Goal: Task Accomplishment & Management: Complete application form

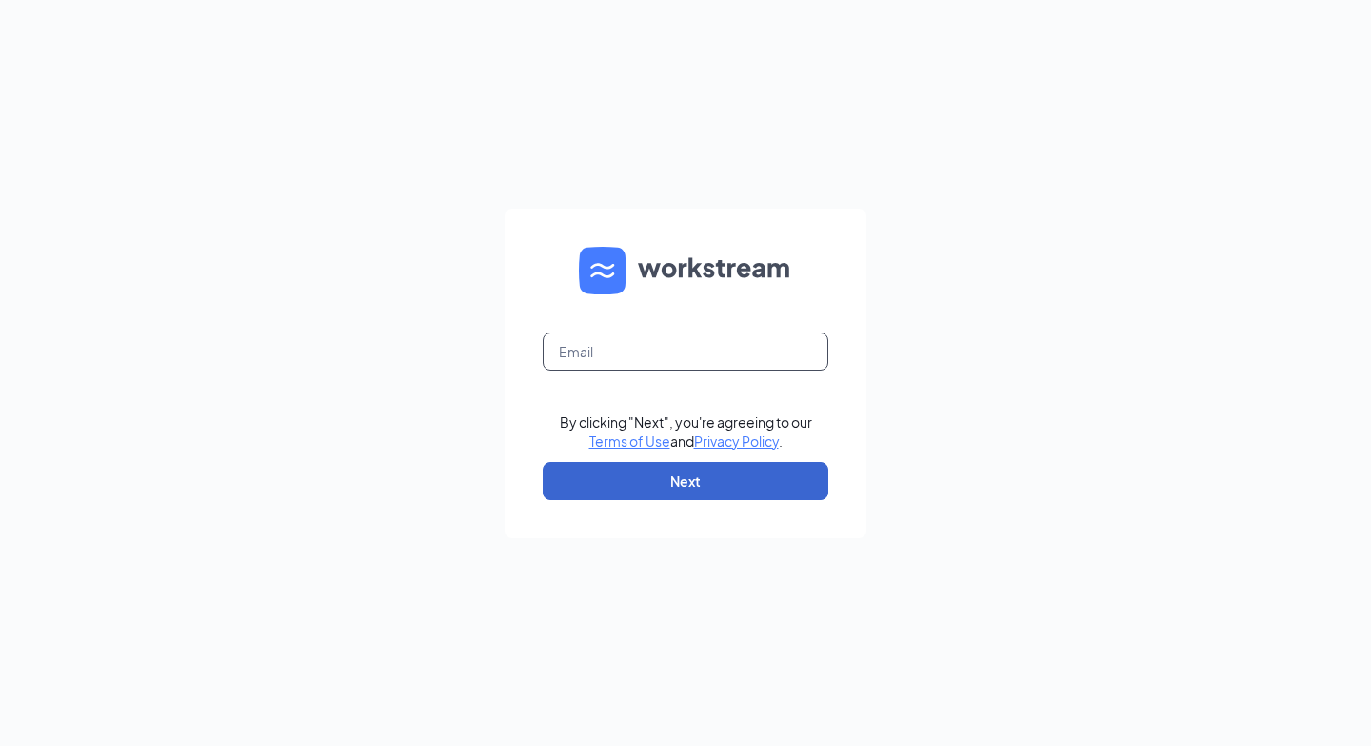
type input "dailey.alexis@ymail.com"
click at [629, 487] on button "Next" at bounding box center [686, 481] width 286 height 38
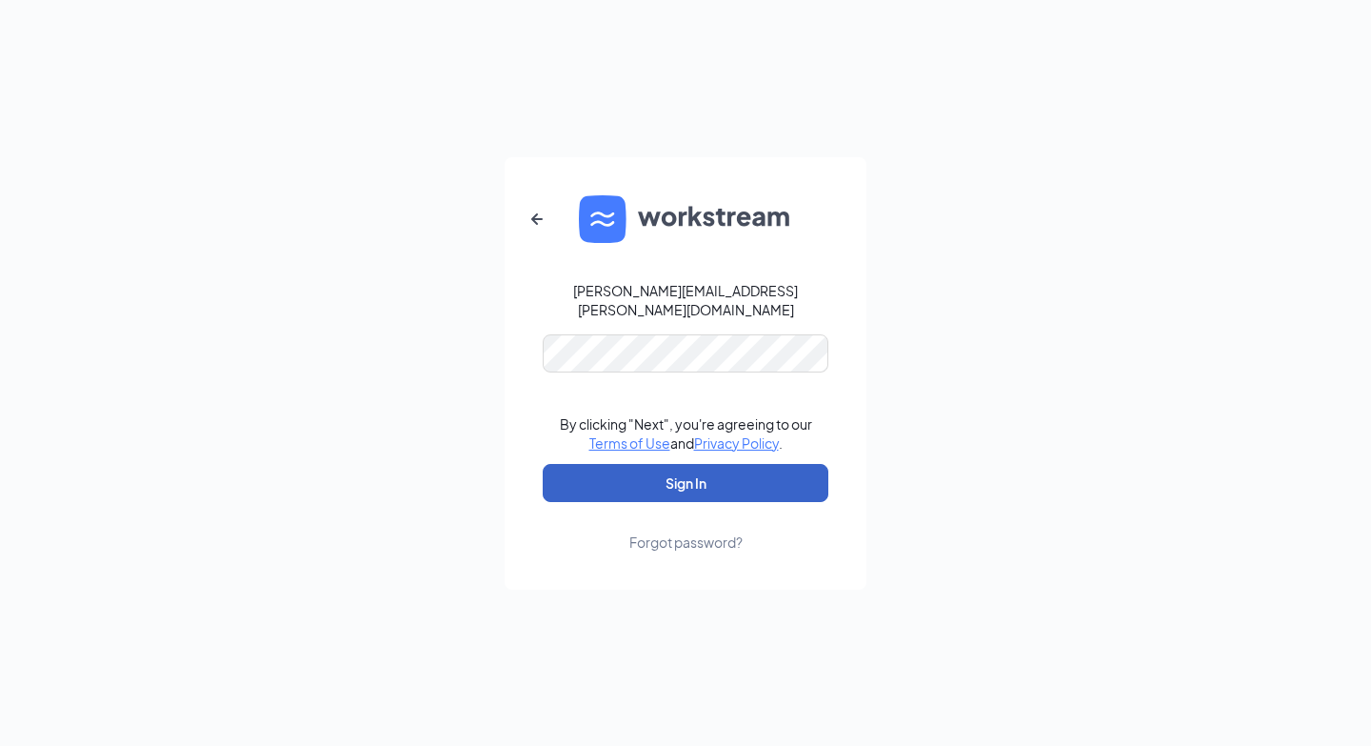
click at [683, 480] on button "Sign In" at bounding box center [686, 483] width 286 height 38
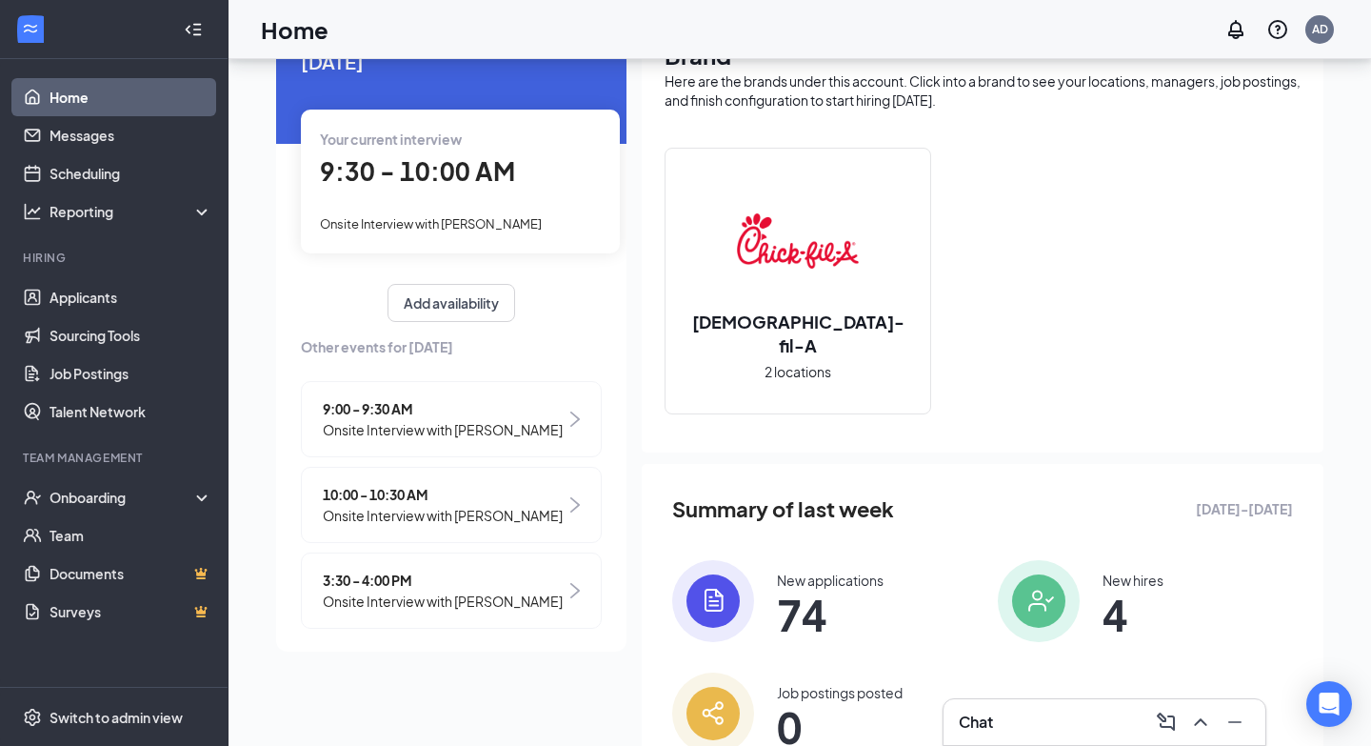
scroll to position [109, 0]
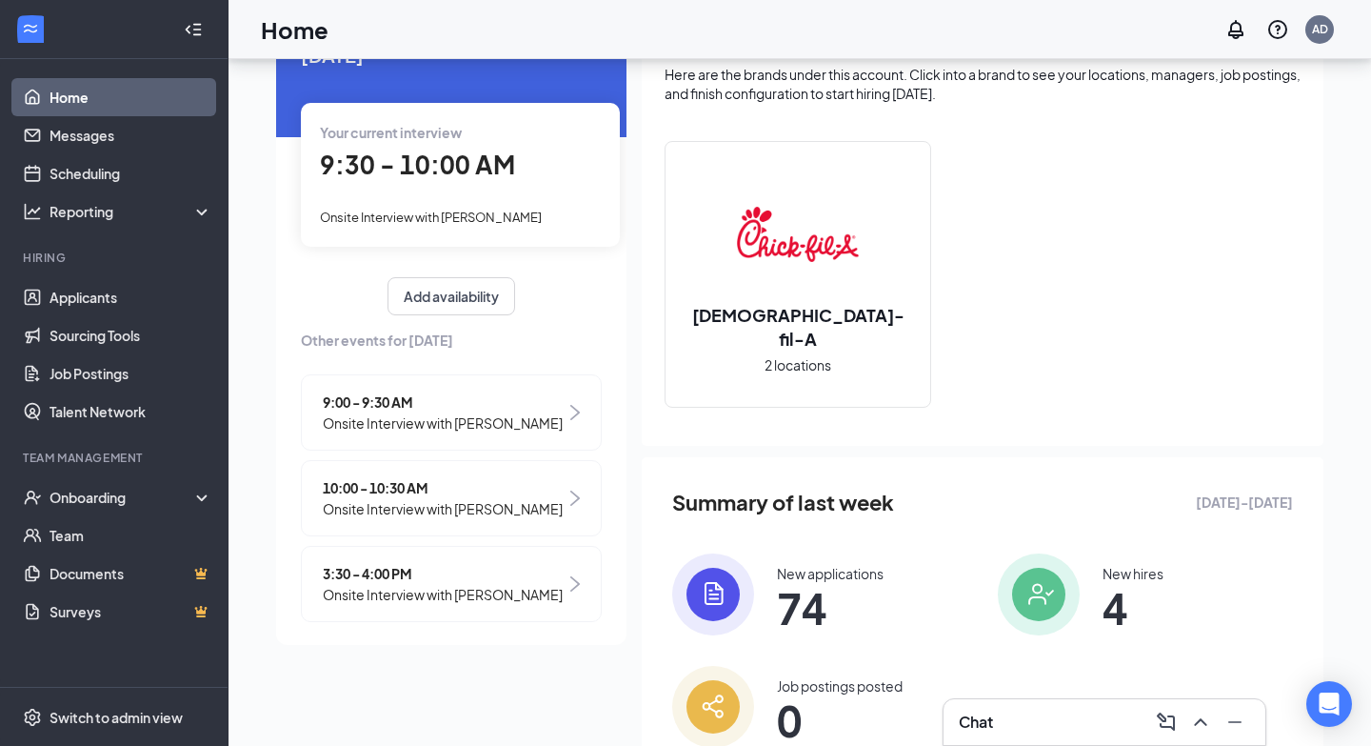
click at [486, 149] on span "9:30 - 10:00 AM" at bounding box center [417, 164] width 195 height 31
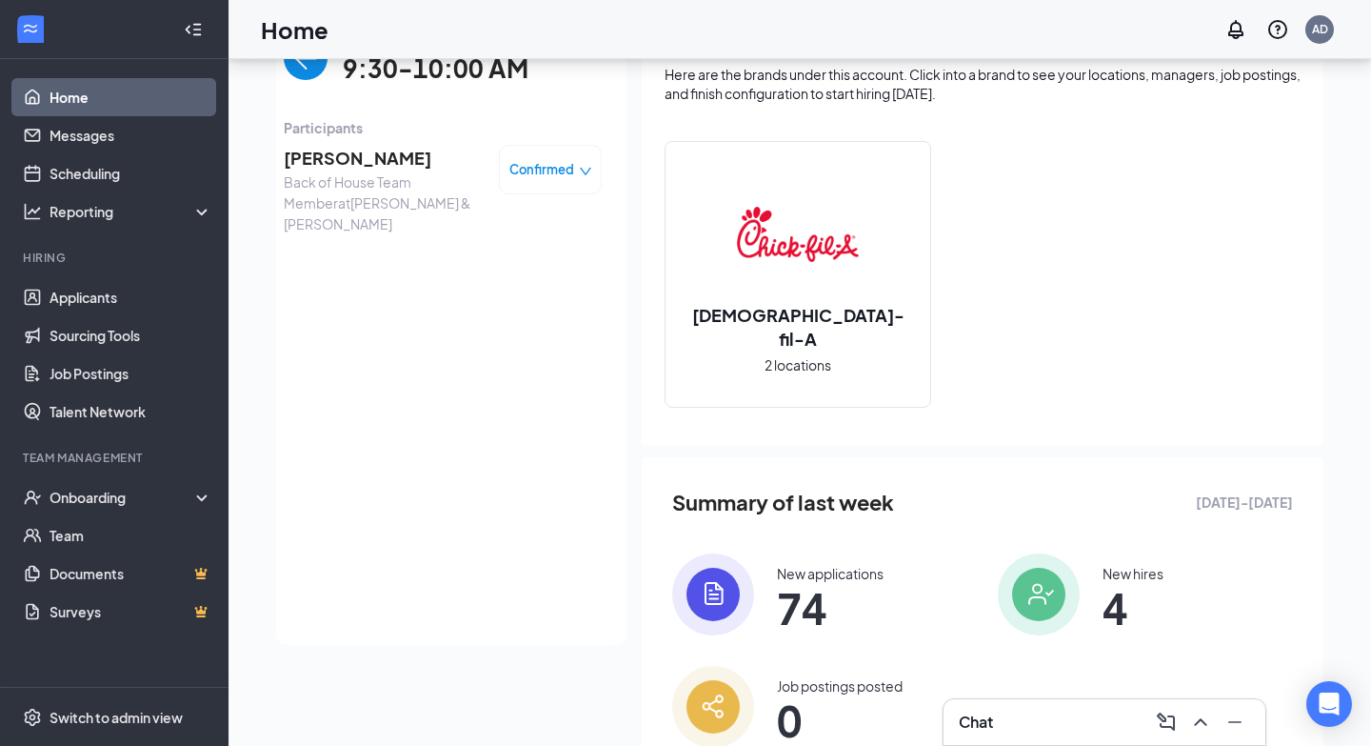
click at [429, 161] on span "[PERSON_NAME]" at bounding box center [384, 158] width 200 height 27
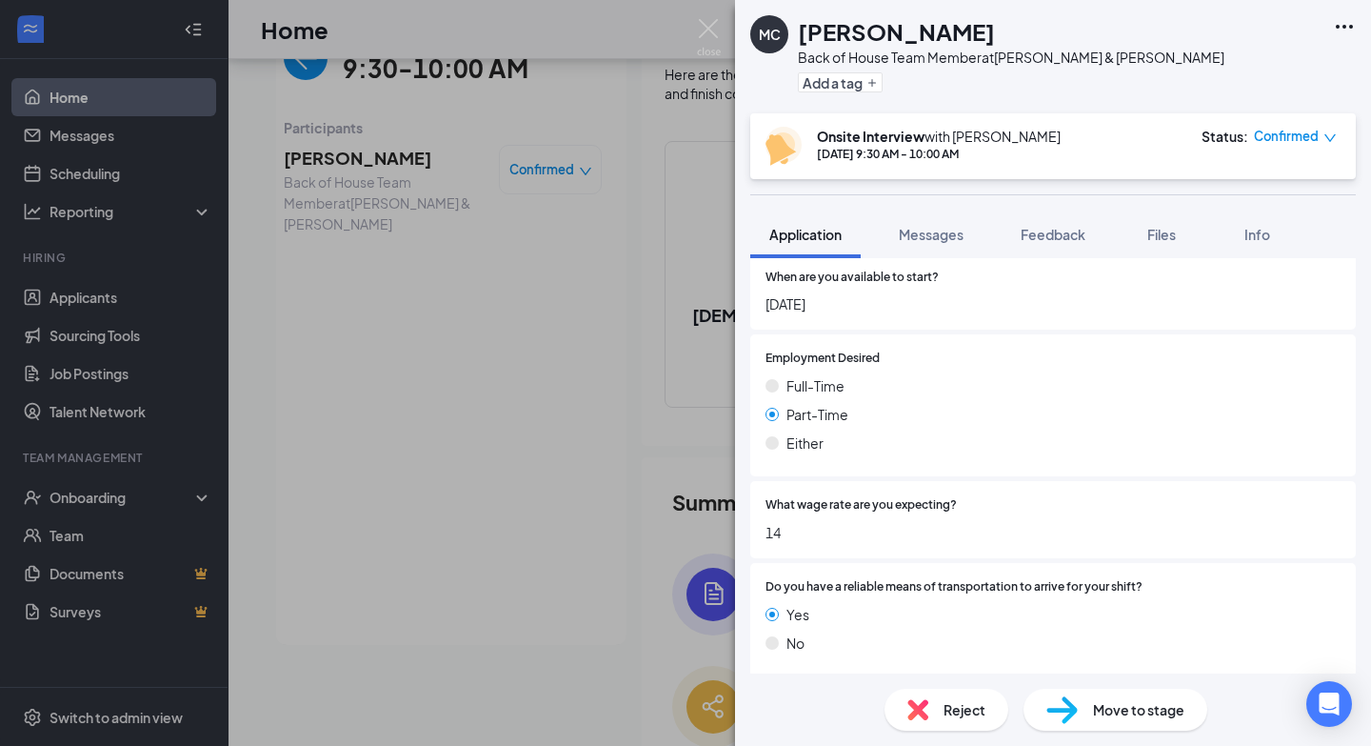
scroll to position [2561, 0]
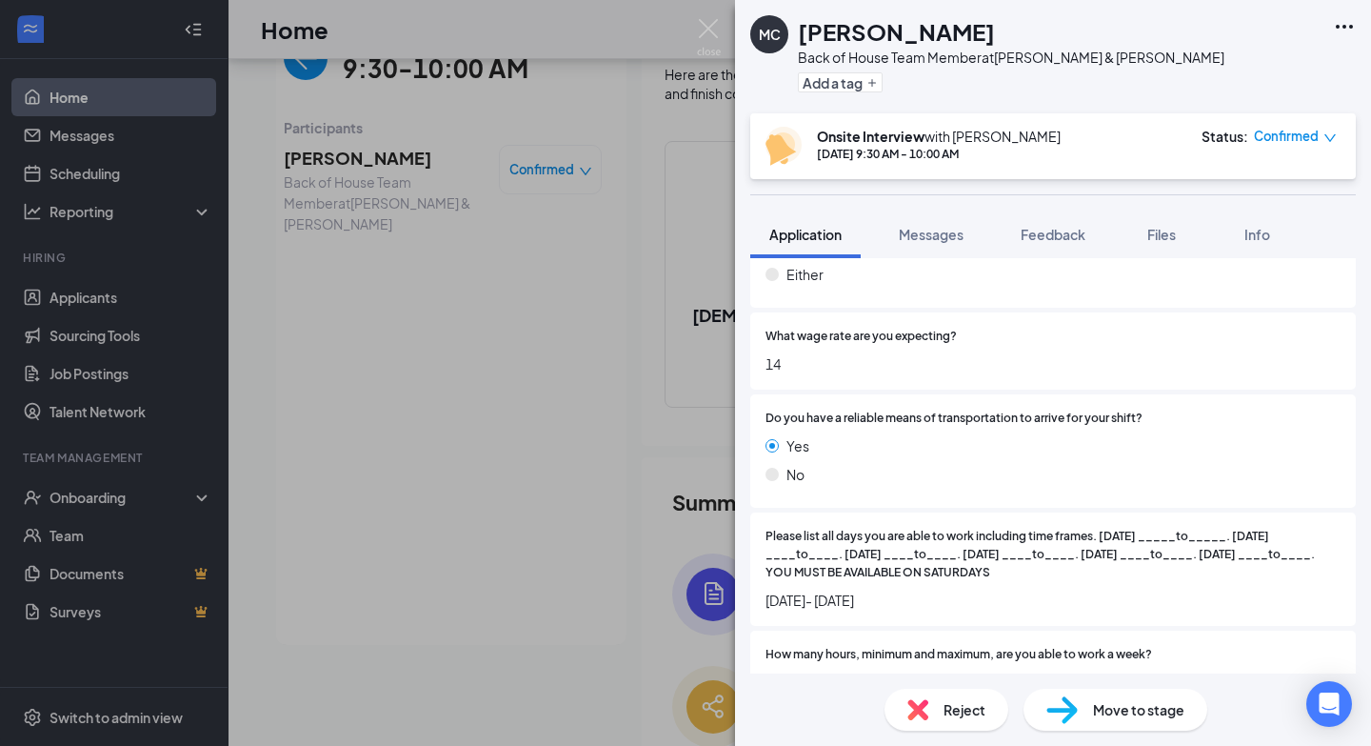
click at [1172, 728] on div "Move to stage" at bounding box center [1116, 710] width 184 height 42
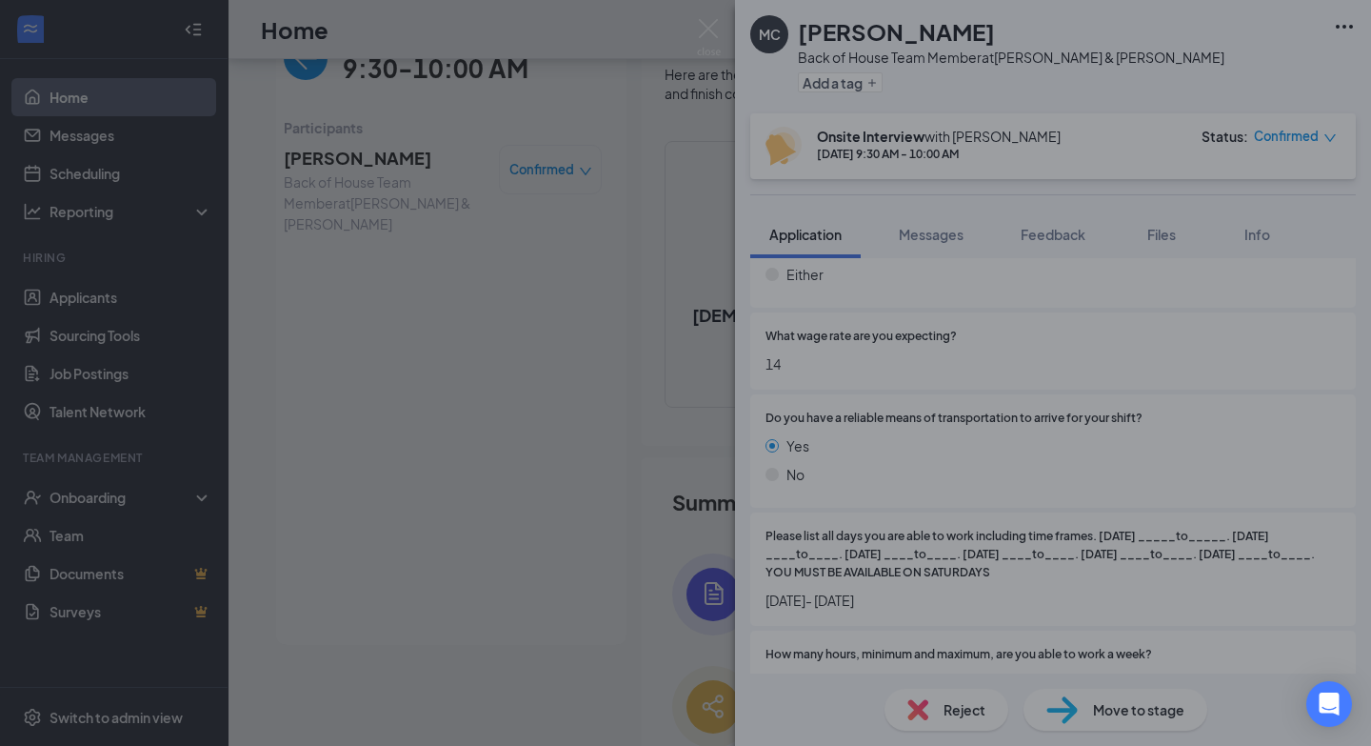
scroll to position [2553, 0]
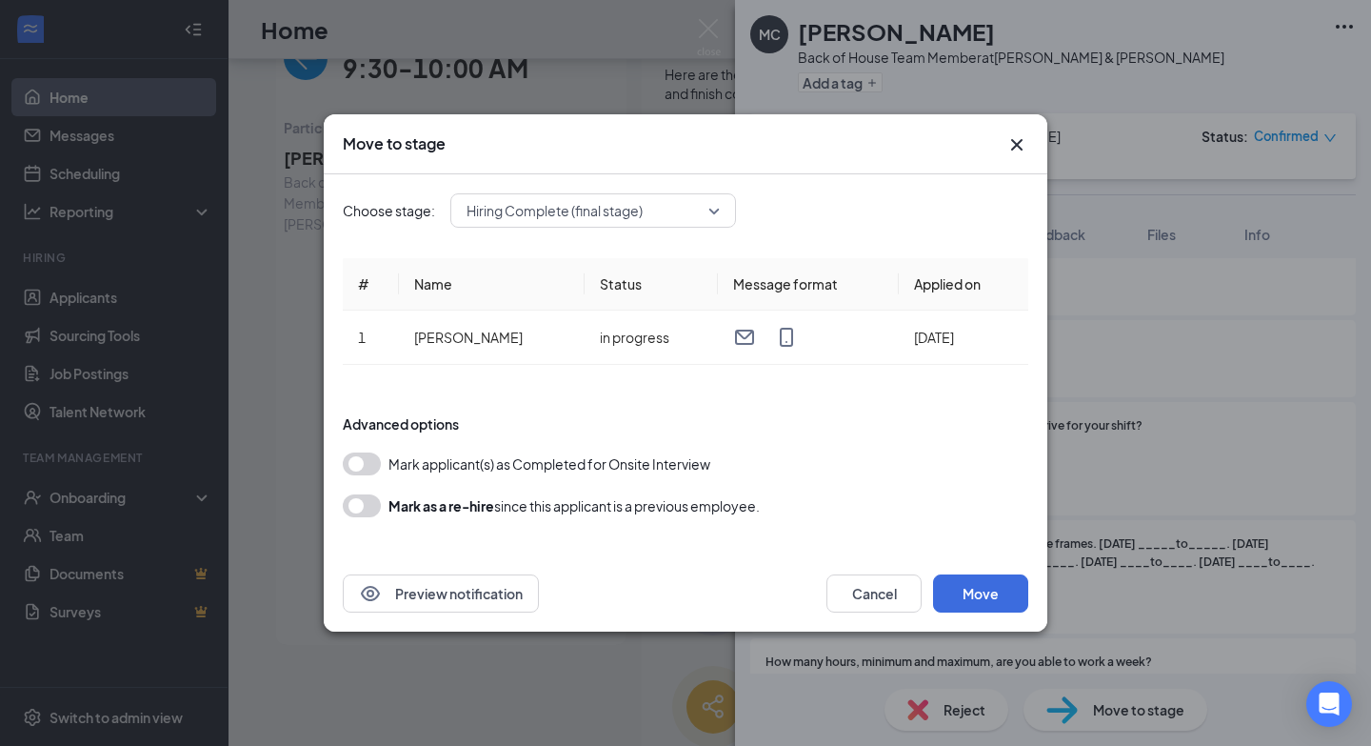
click at [367, 466] on button "button" at bounding box center [362, 463] width 38 height 23
click at [975, 586] on button "Move" at bounding box center [980, 593] width 95 height 38
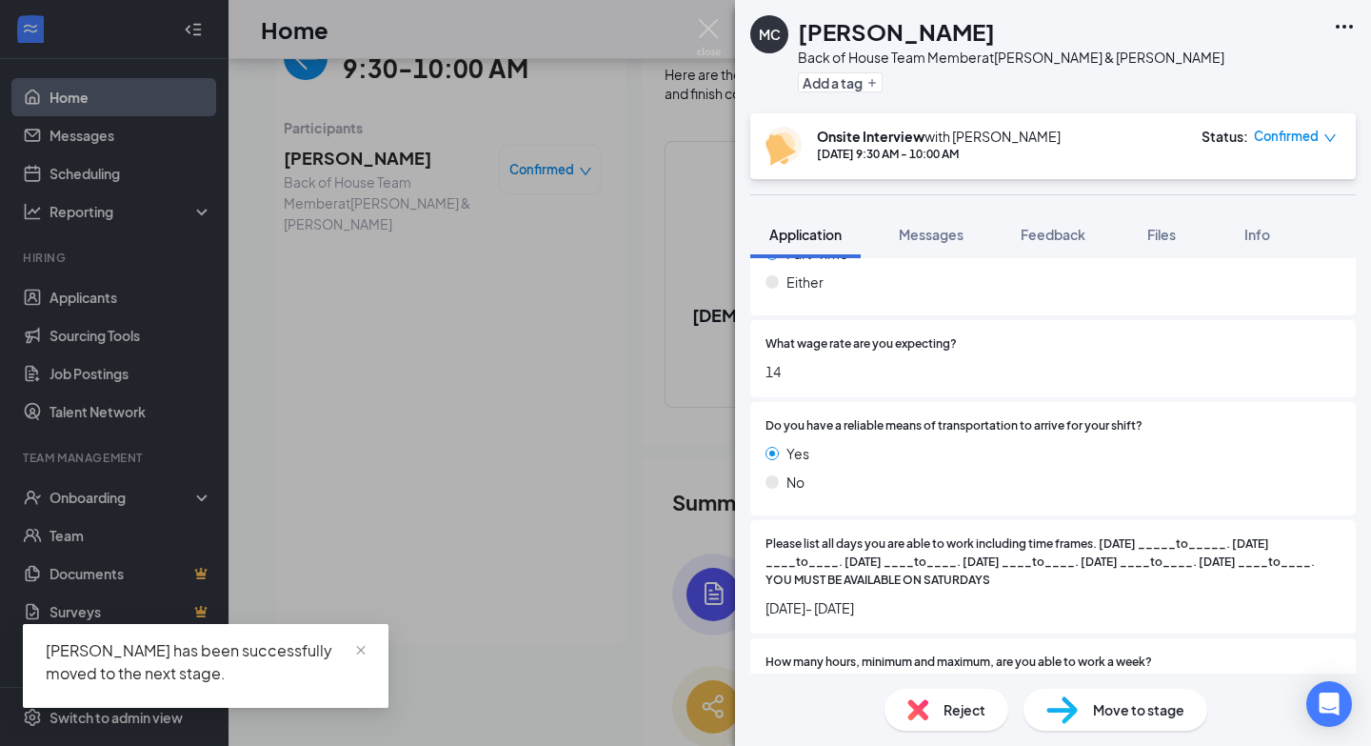
scroll to position [2561, 0]
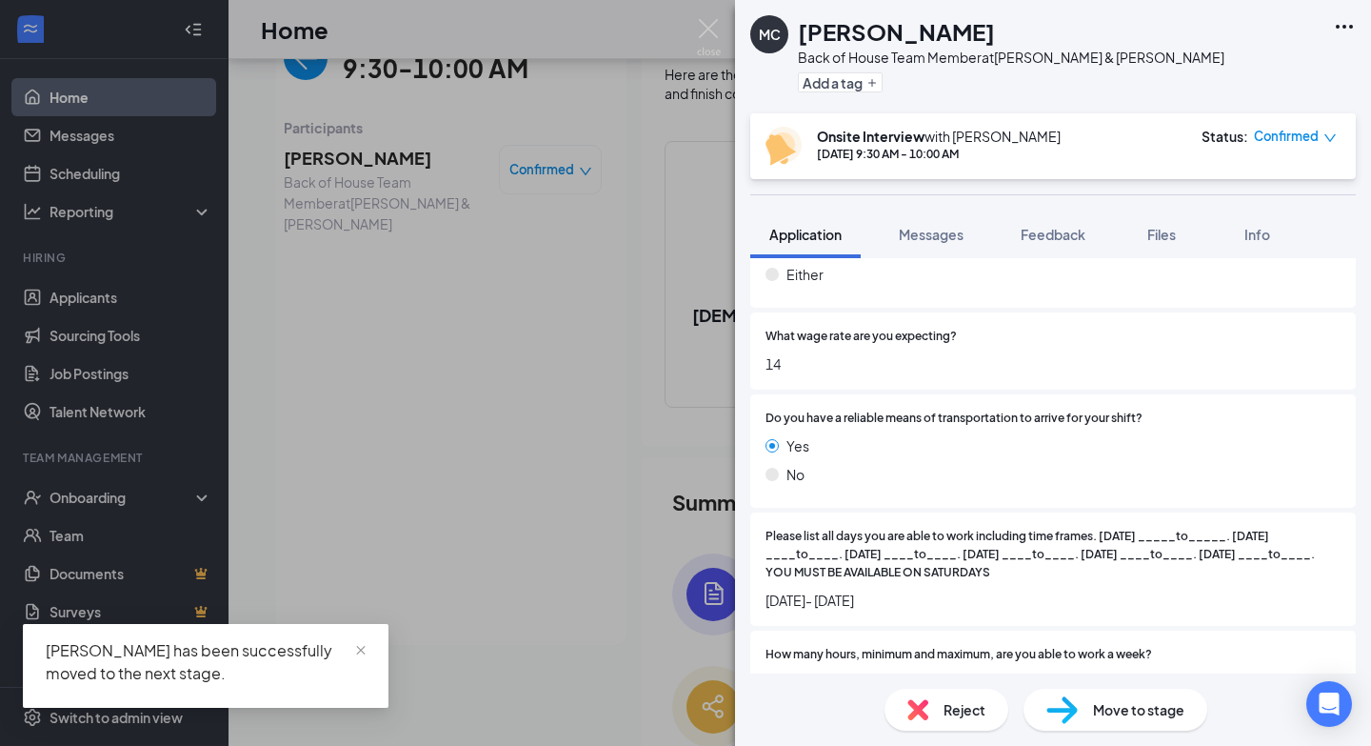
click at [603, 557] on div "MC [PERSON_NAME] Back of House Team Member at [PERSON_NAME] & [PERSON_NAME] Add…" at bounding box center [685, 373] width 1371 height 746
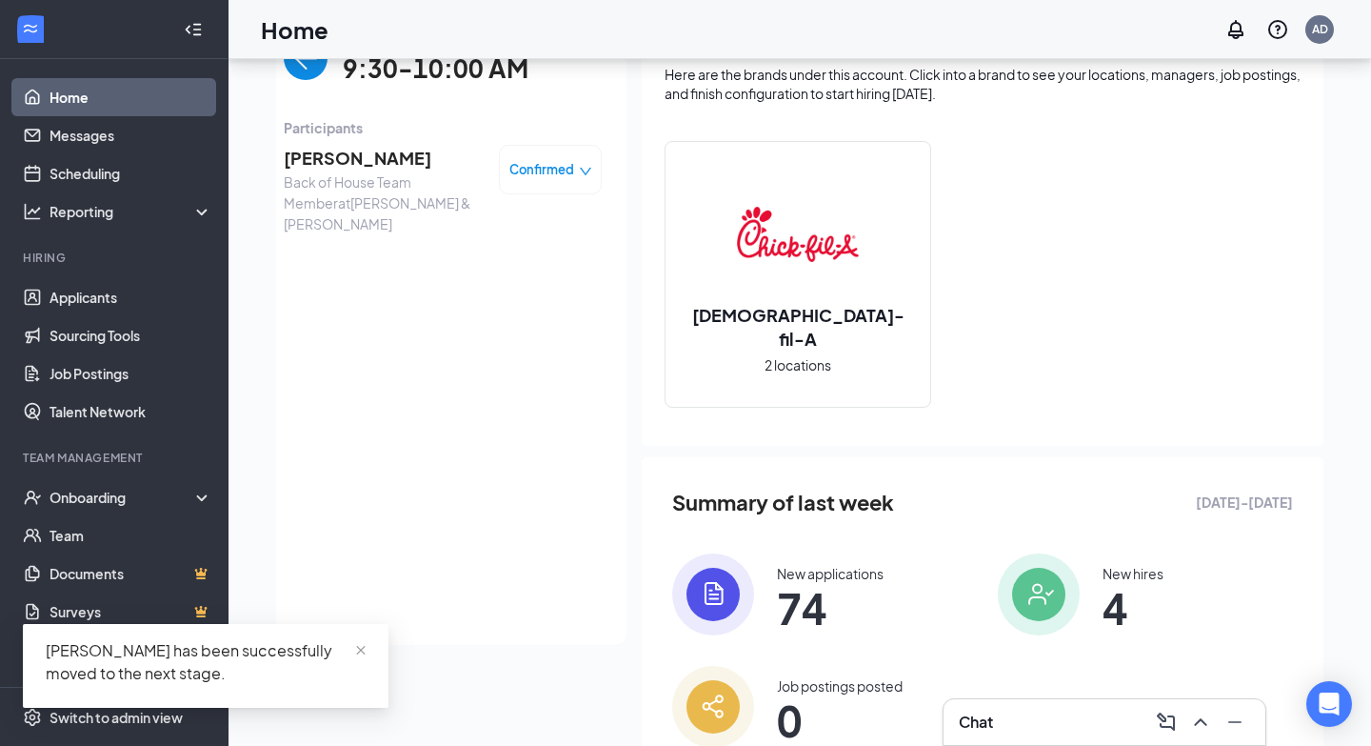
scroll to position [185, 0]
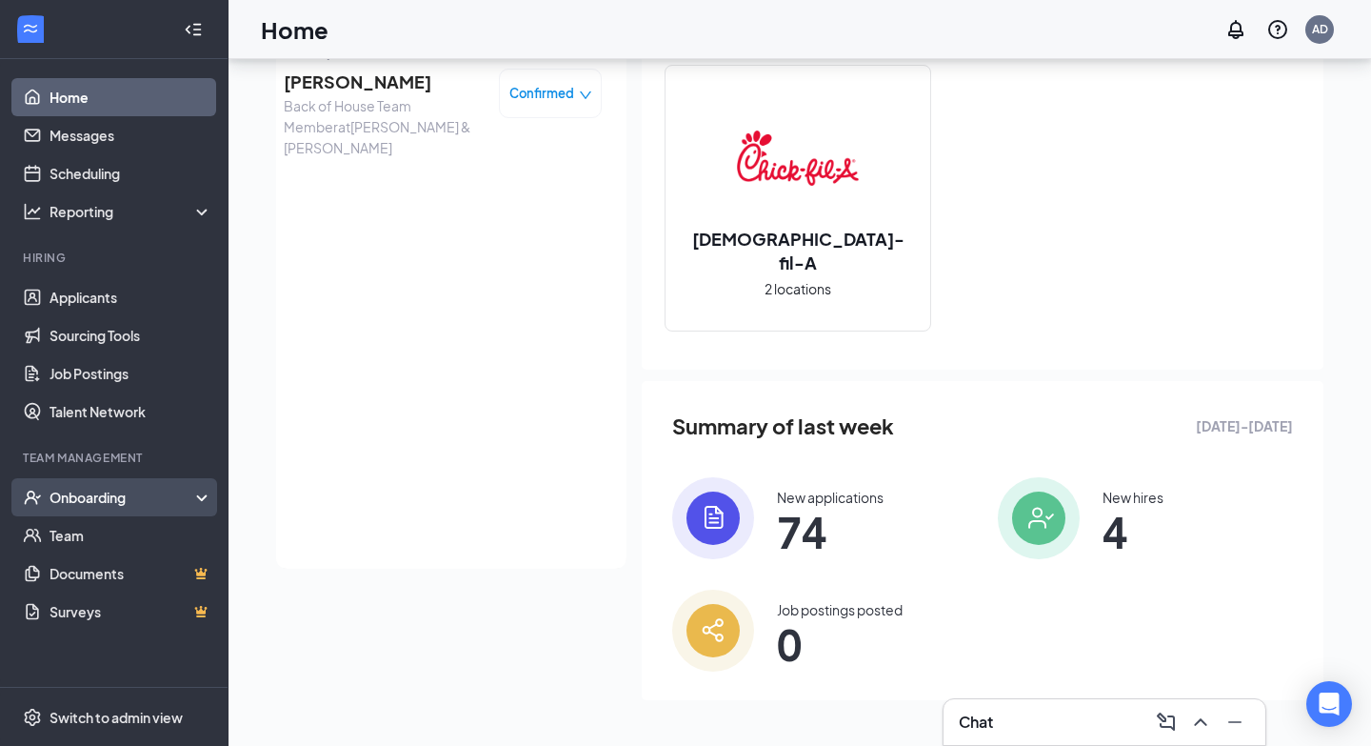
click at [135, 506] on div "Onboarding" at bounding box center [123, 497] width 147 height 19
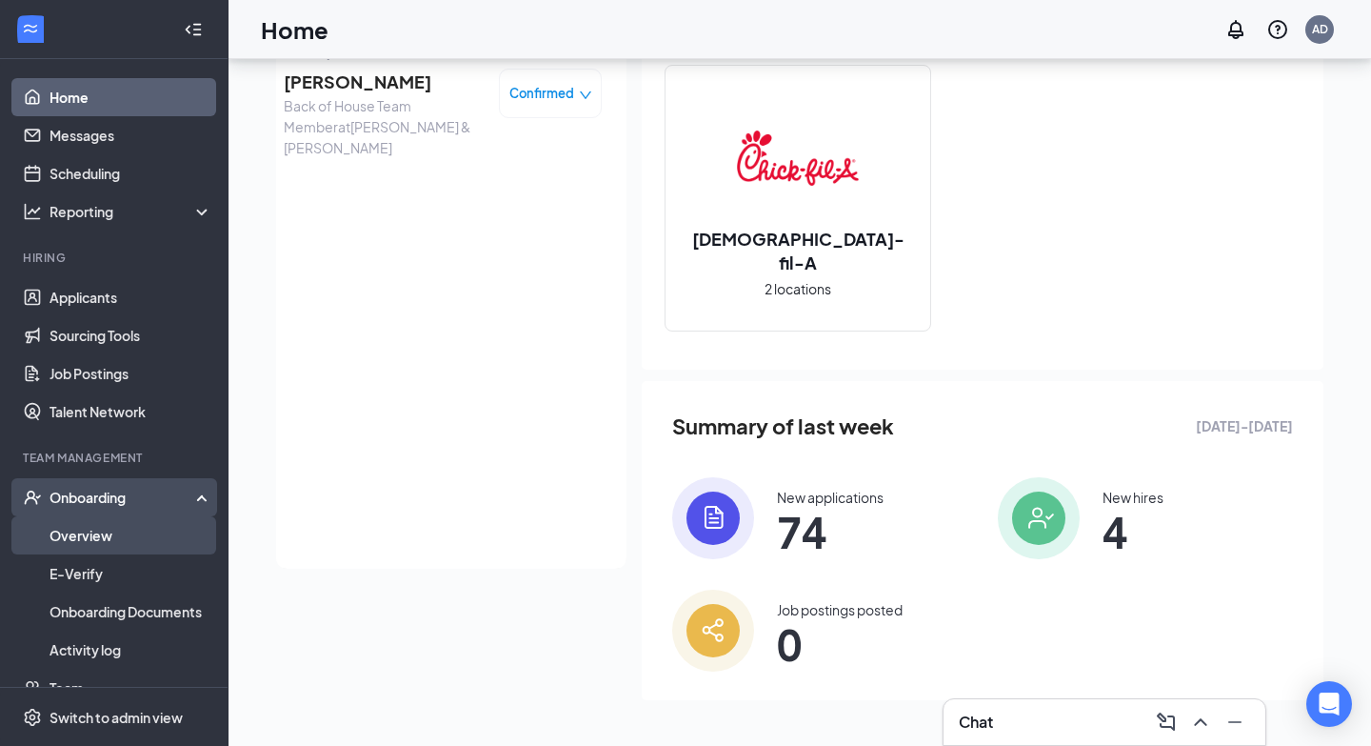
click at [132, 545] on link "Overview" at bounding box center [131, 535] width 163 height 38
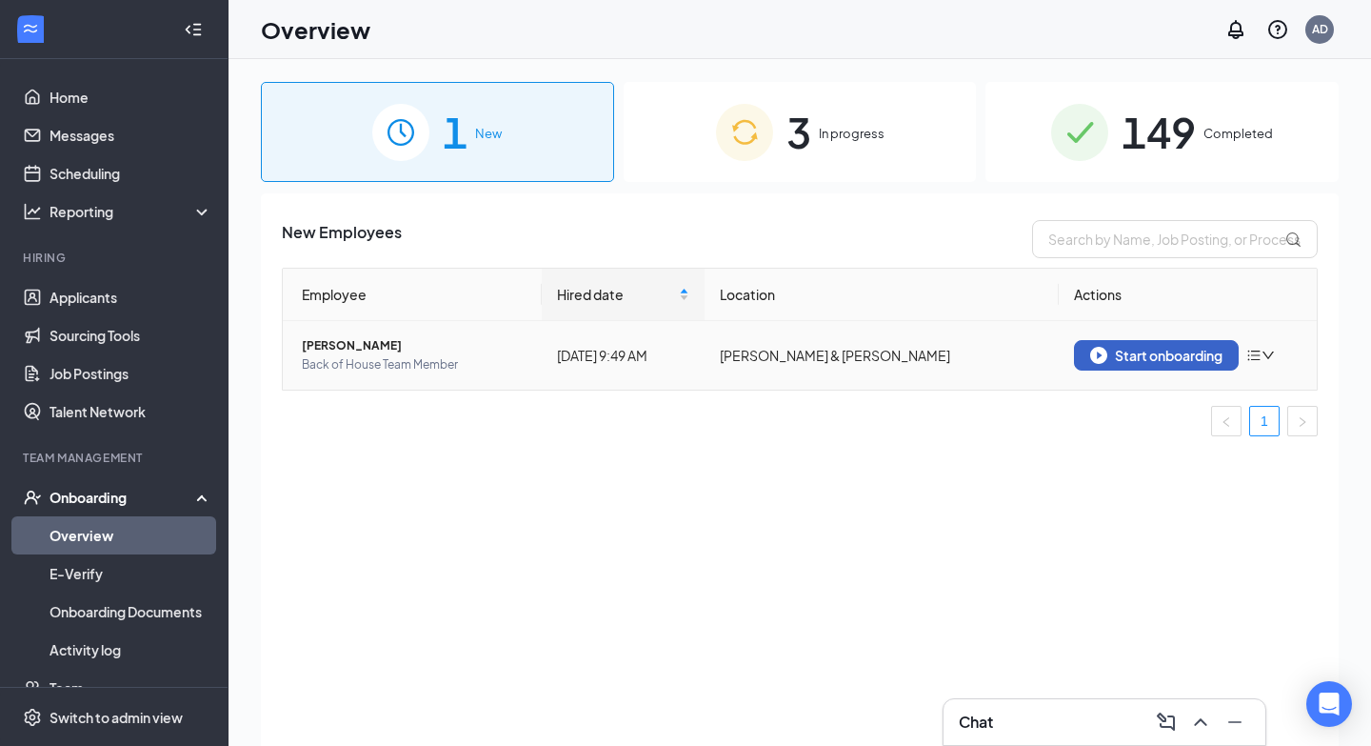
click at [1153, 344] on button "Start onboarding" at bounding box center [1156, 355] width 165 height 30
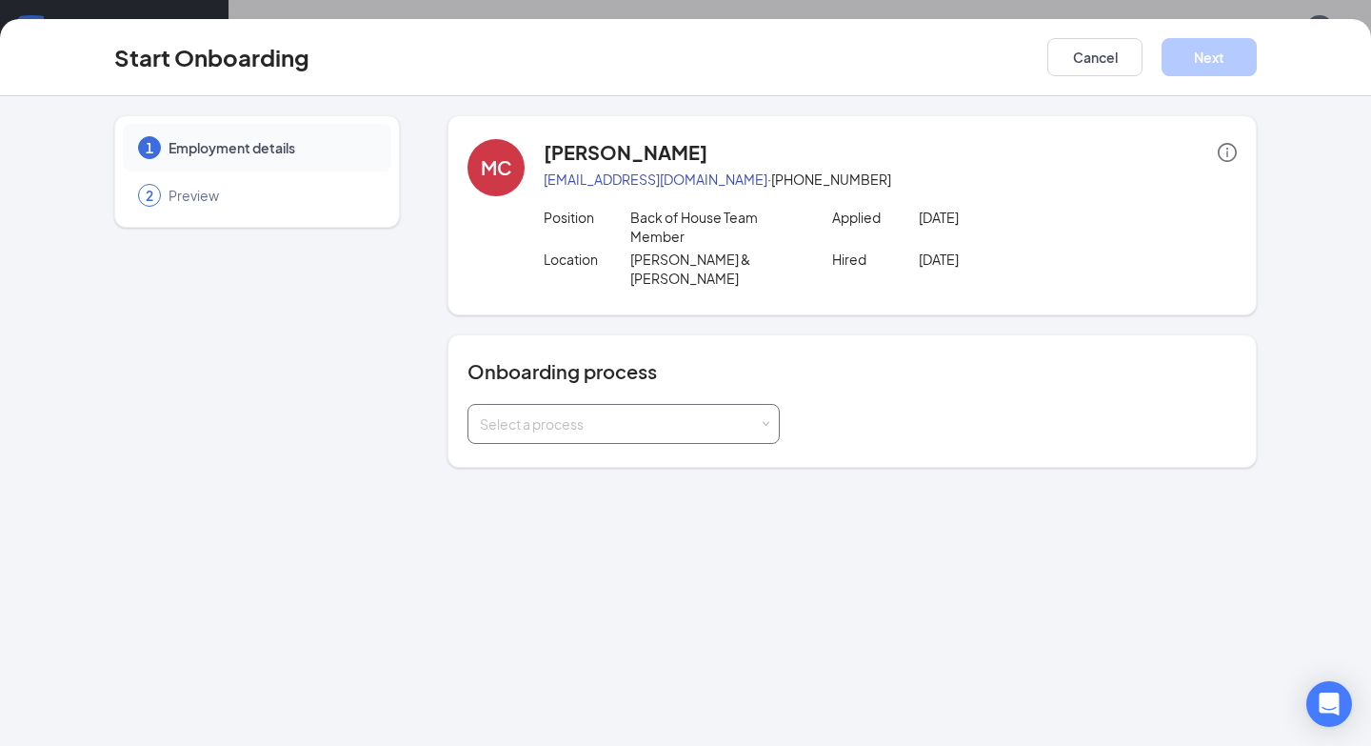
click at [526, 415] on div "Select a process" at bounding box center [624, 424] width 288 height 38
click at [566, 500] on li "T&V New Hire Onboarding Process" at bounding box center [624, 514] width 312 height 34
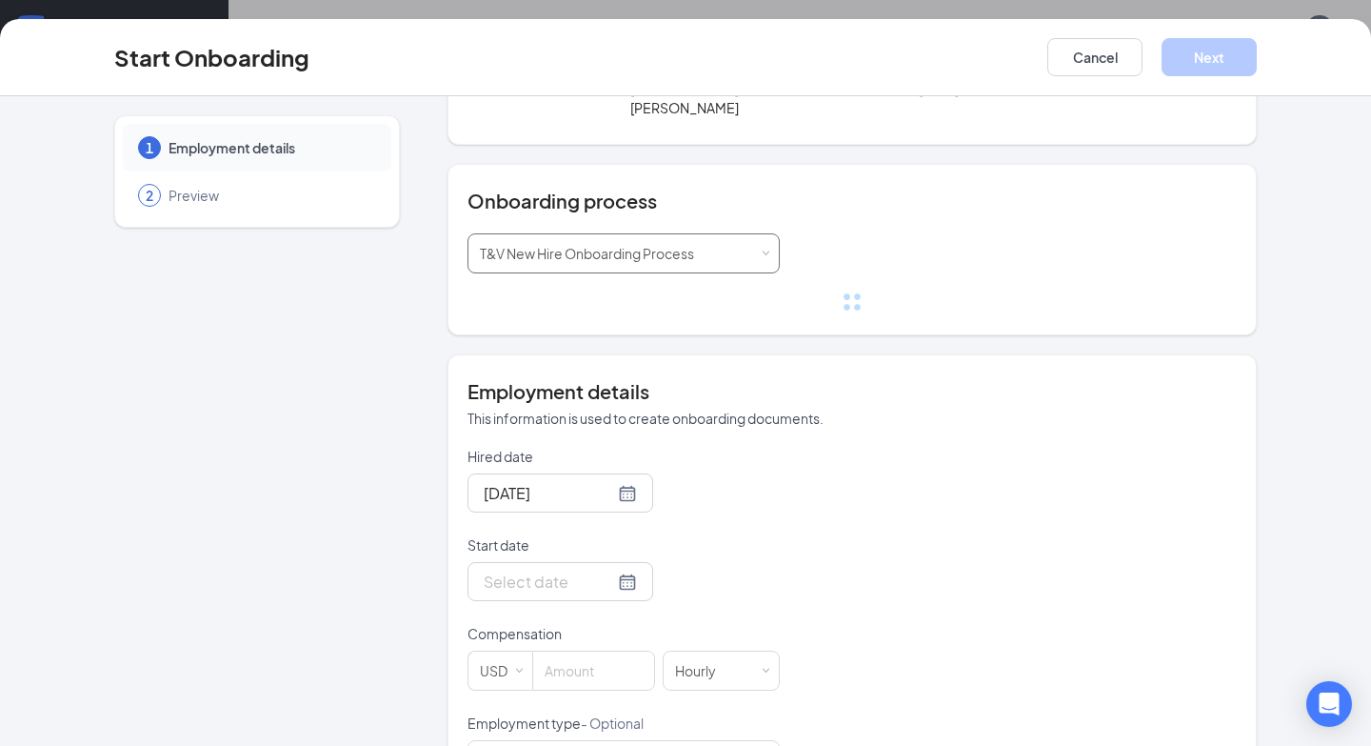
scroll to position [180, 0]
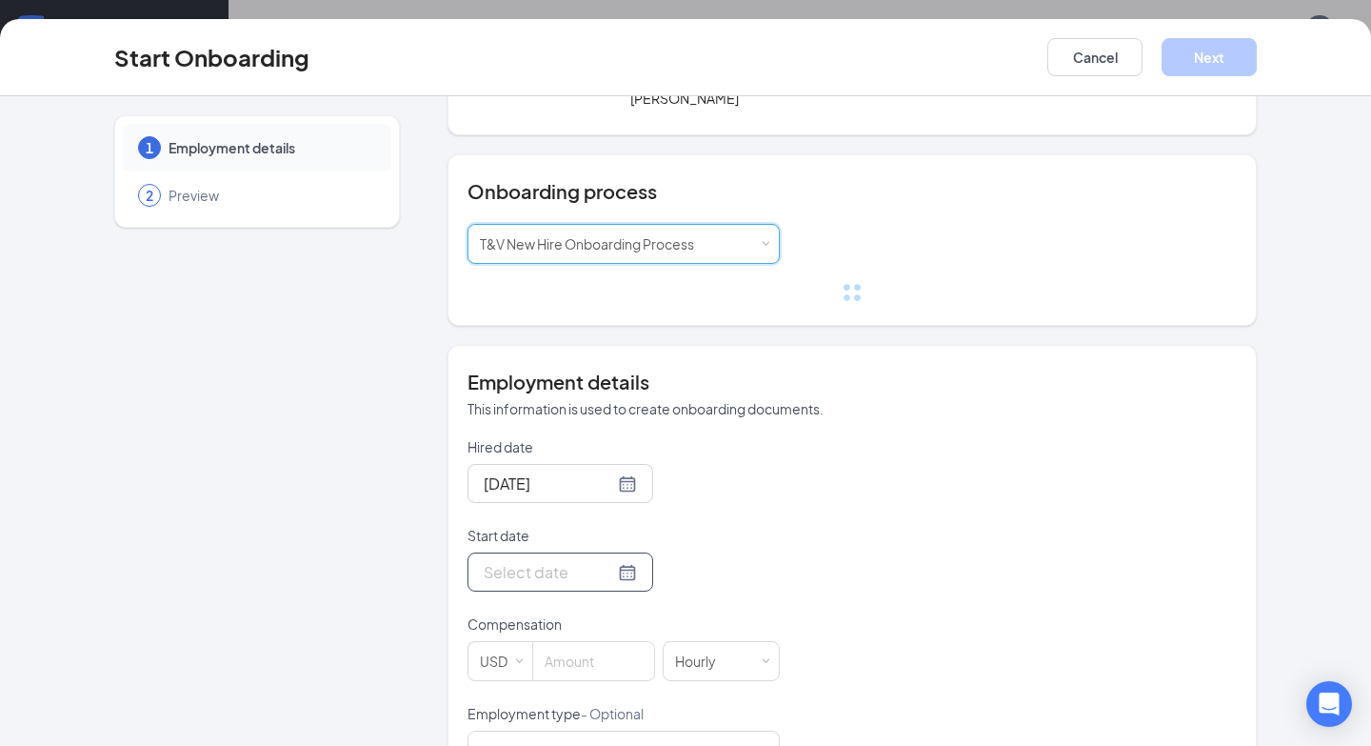
click at [567, 560] on input "Start date" at bounding box center [549, 572] width 130 height 24
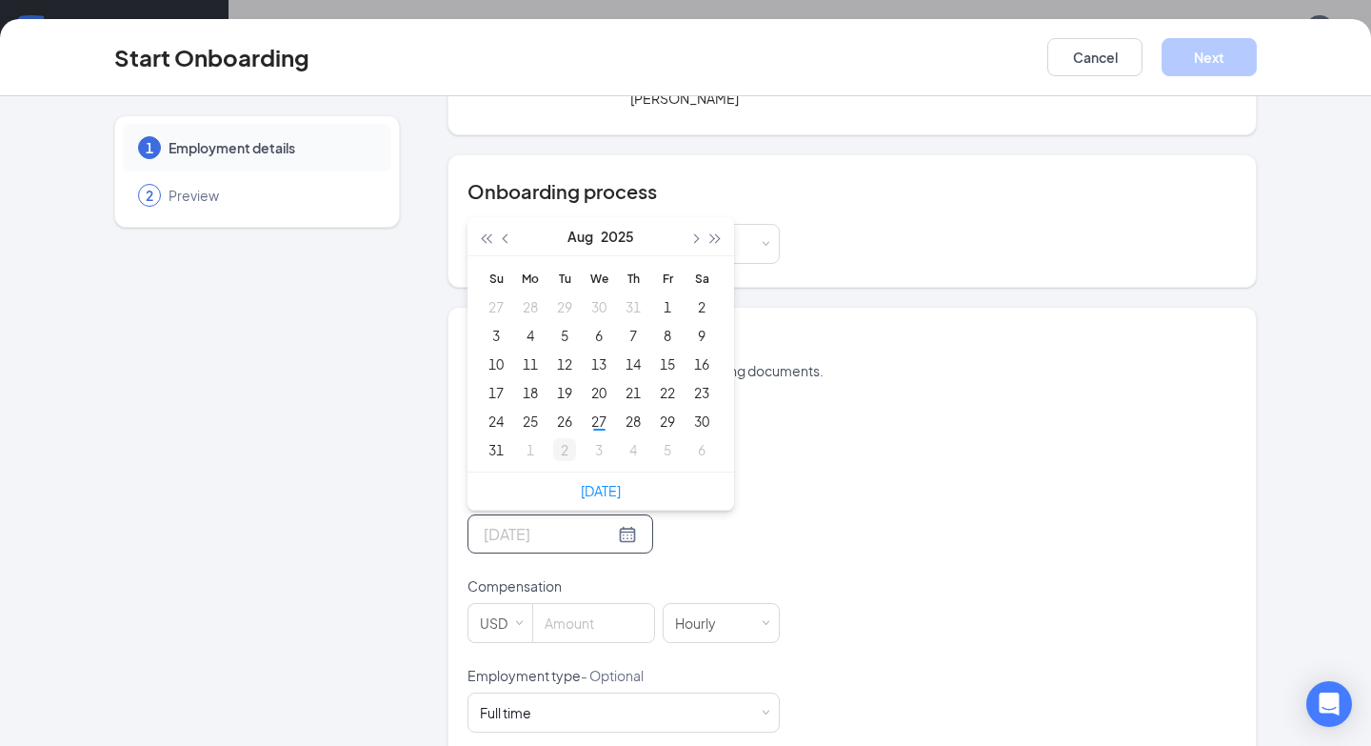
type input "[DATE]"
click at [566, 438] on div "2" at bounding box center [564, 449] width 23 height 23
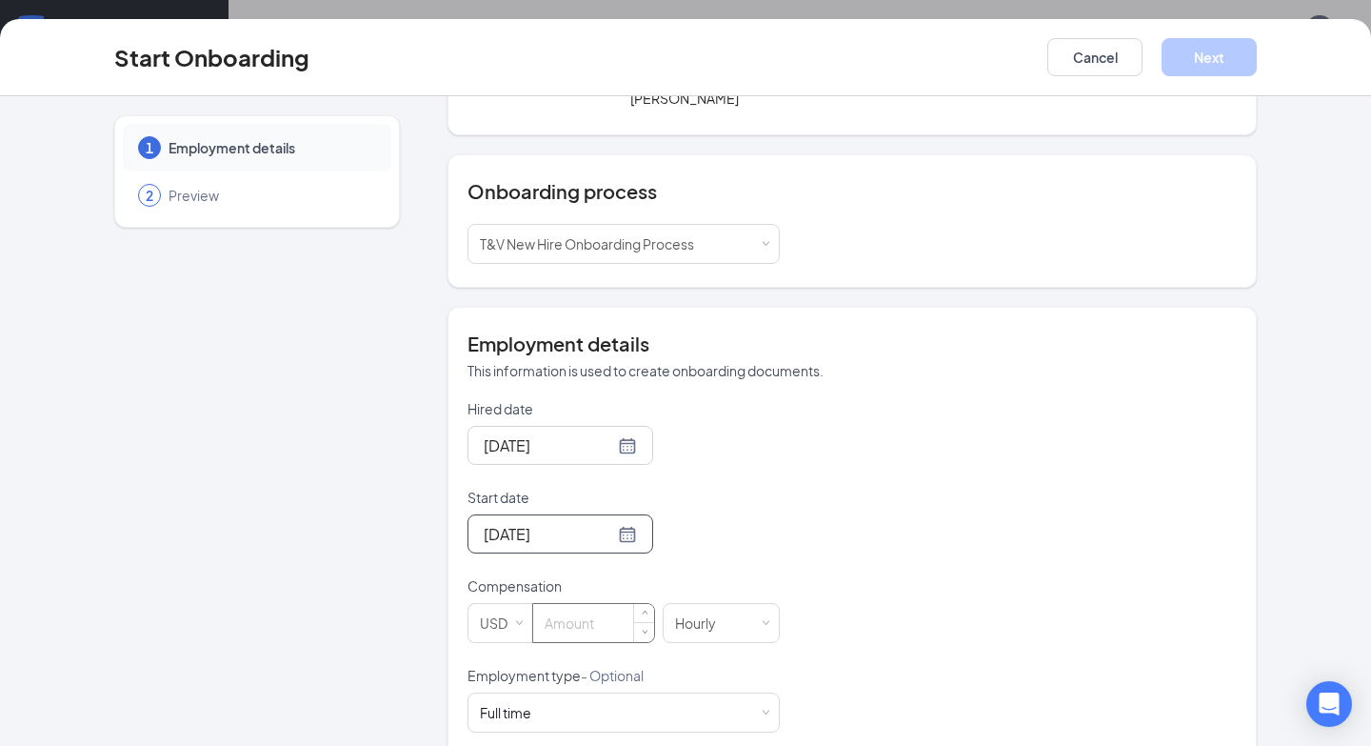
click at [604, 610] on input at bounding box center [593, 623] width 121 height 38
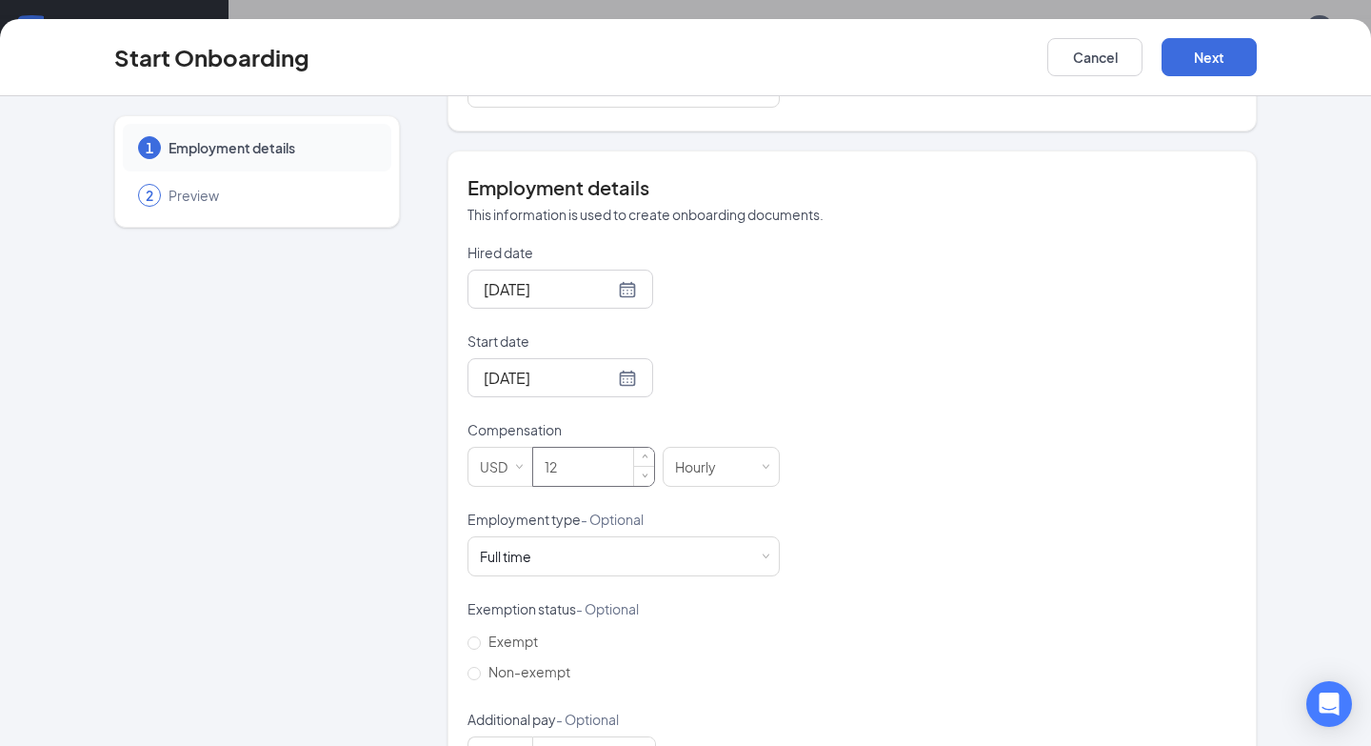
scroll to position [390, 0]
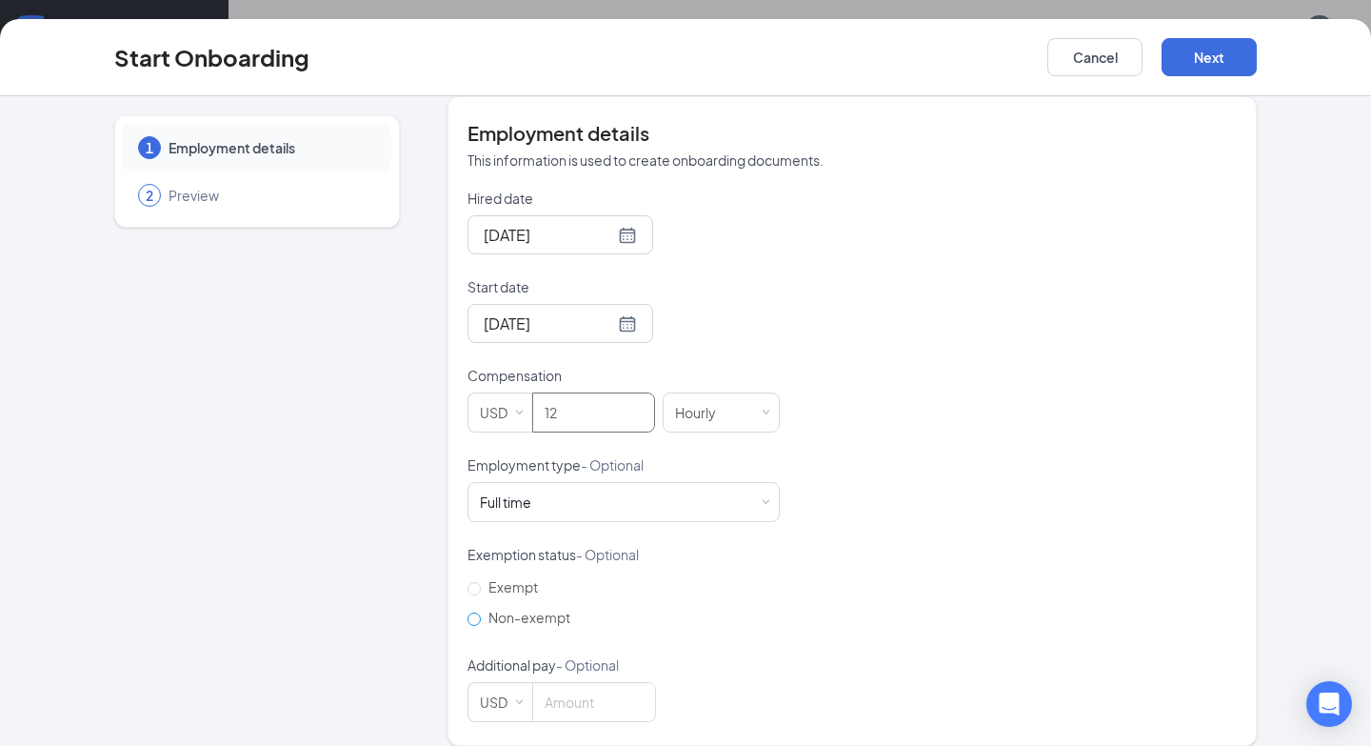
type input "12"
click at [536, 609] on span "Non-exempt" at bounding box center [529, 617] width 97 height 17
click at [481, 612] on input "Non-exempt" at bounding box center [474, 618] width 13 height 13
radio input "true"
click at [1209, 59] on button "Next" at bounding box center [1209, 57] width 95 height 38
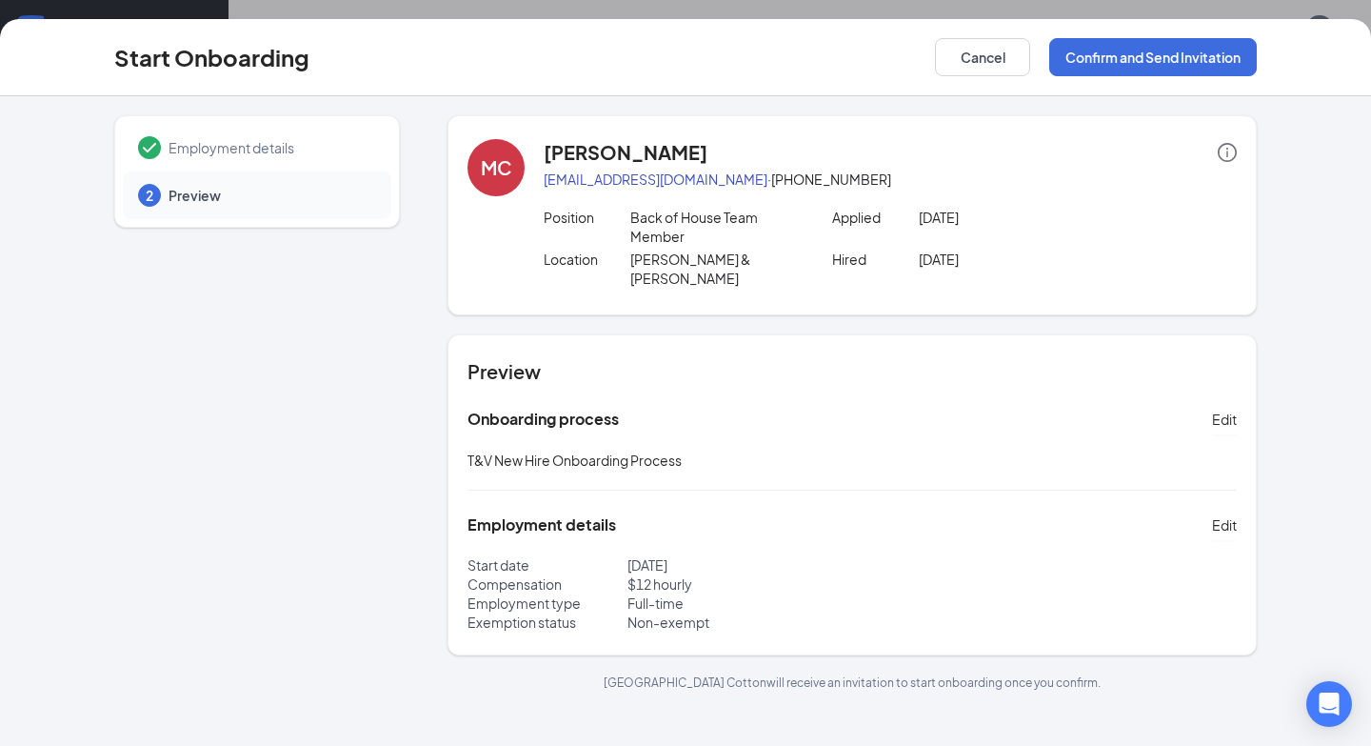
scroll to position [0, 0]
click at [1121, 70] on button "Confirm and Send Invitation" at bounding box center [1153, 57] width 208 height 38
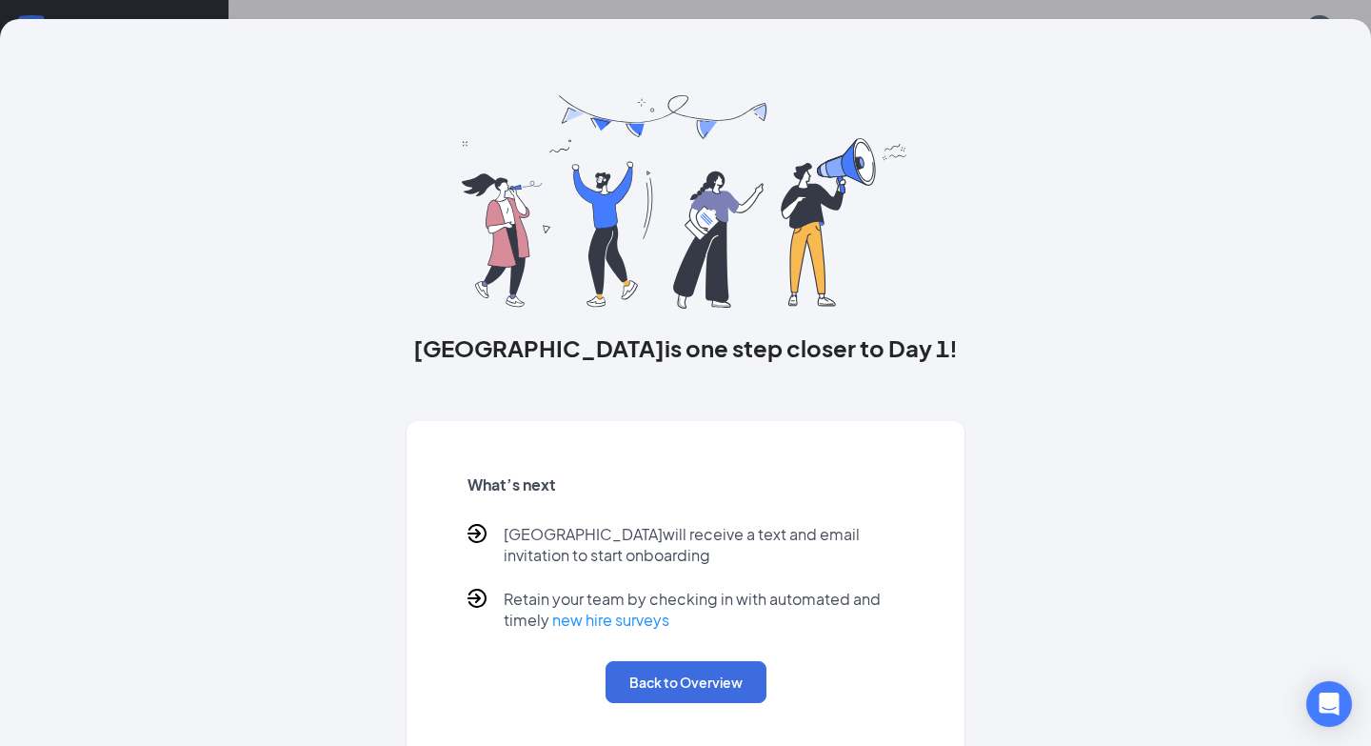
scroll to position [10, 0]
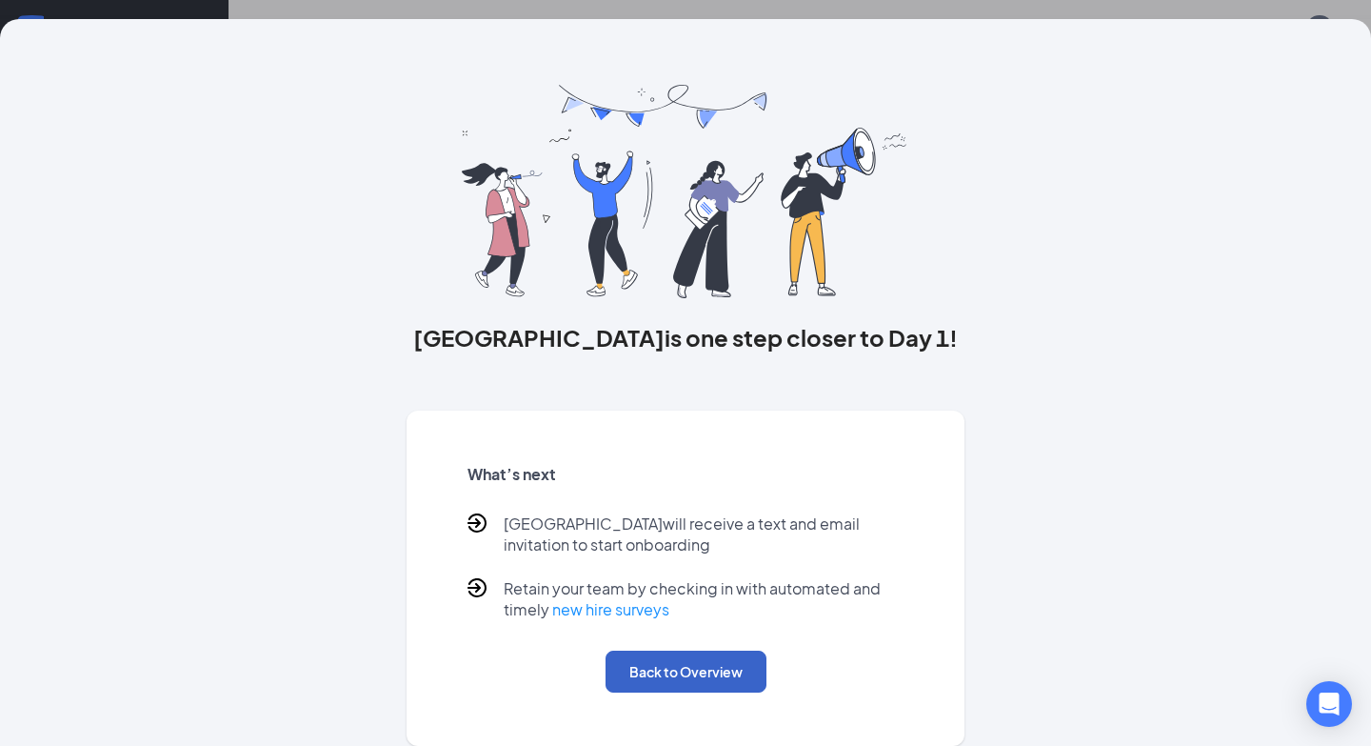
click at [726, 686] on button "Back to Overview" at bounding box center [686, 671] width 161 height 42
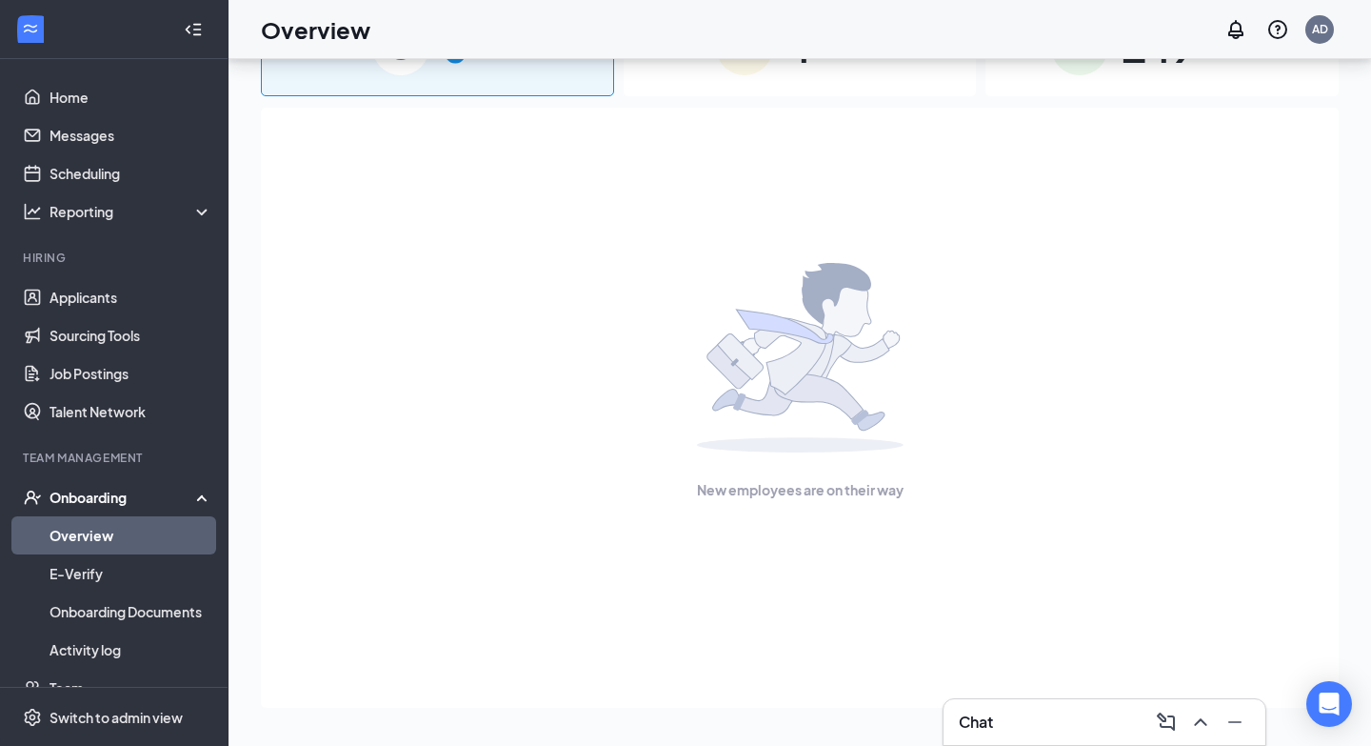
scroll to position [0, 0]
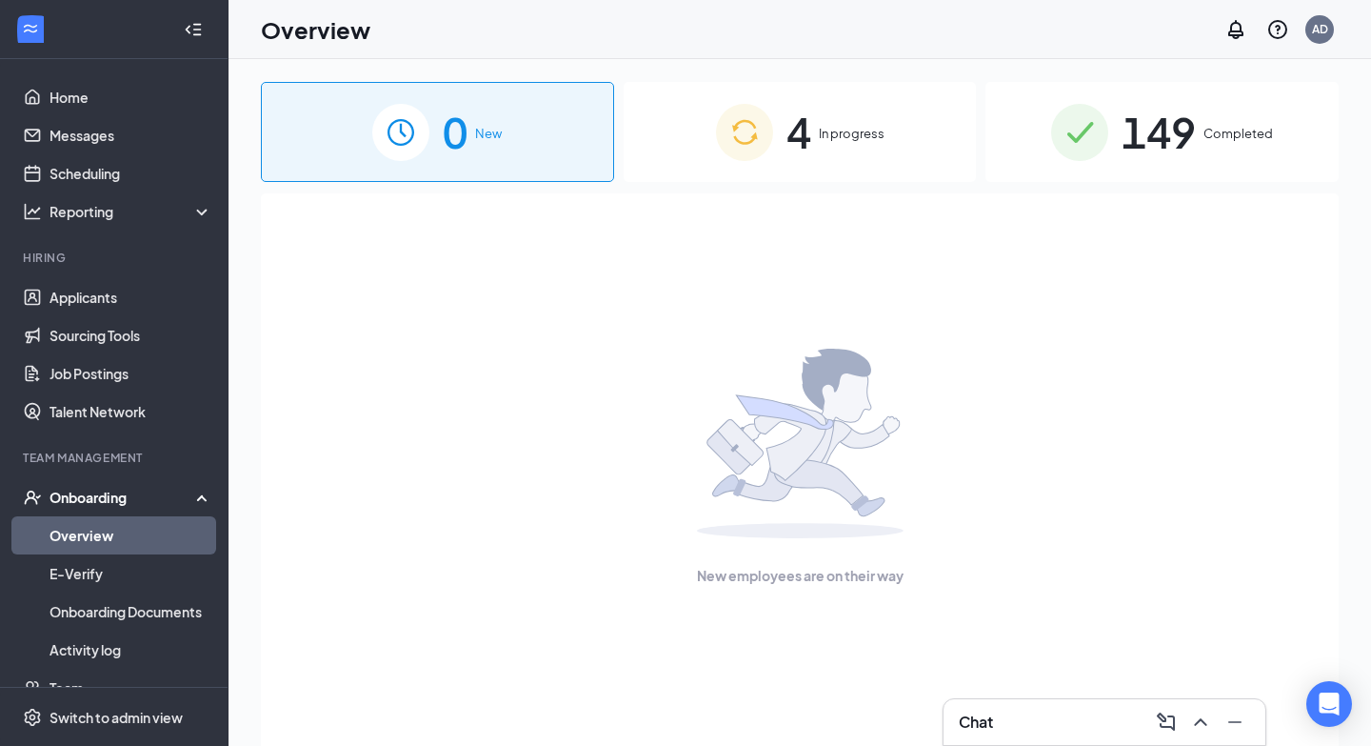
click at [661, 110] on div "4 In progress" at bounding box center [800, 132] width 353 height 100
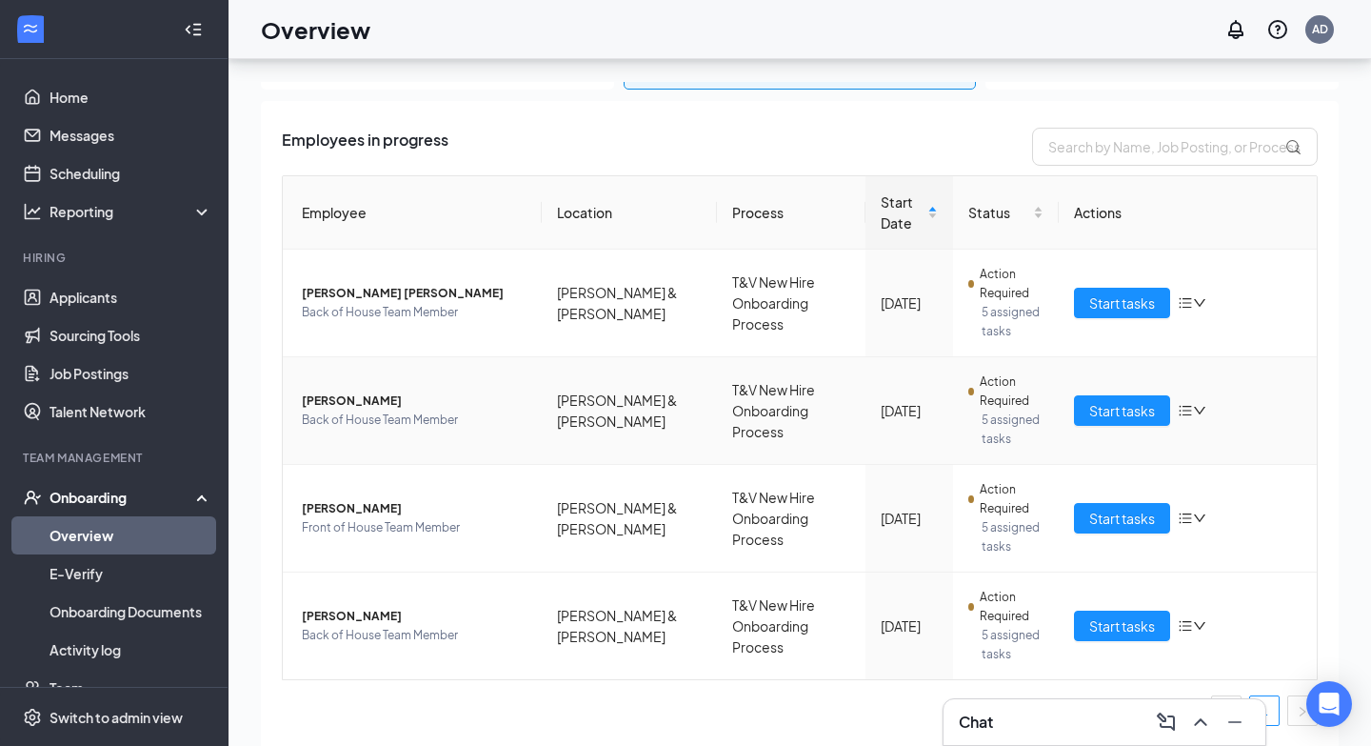
scroll to position [86, 0]
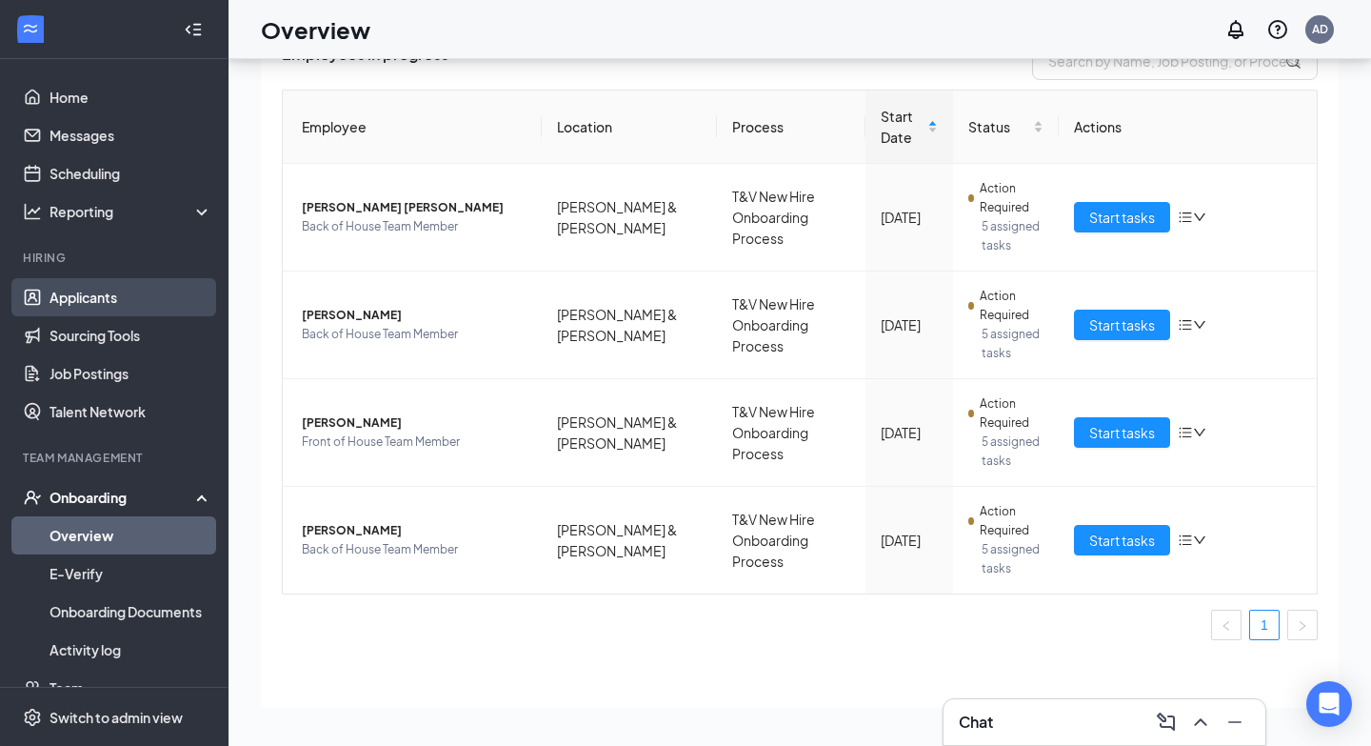
click at [137, 307] on link "Applicants" at bounding box center [131, 297] width 163 height 38
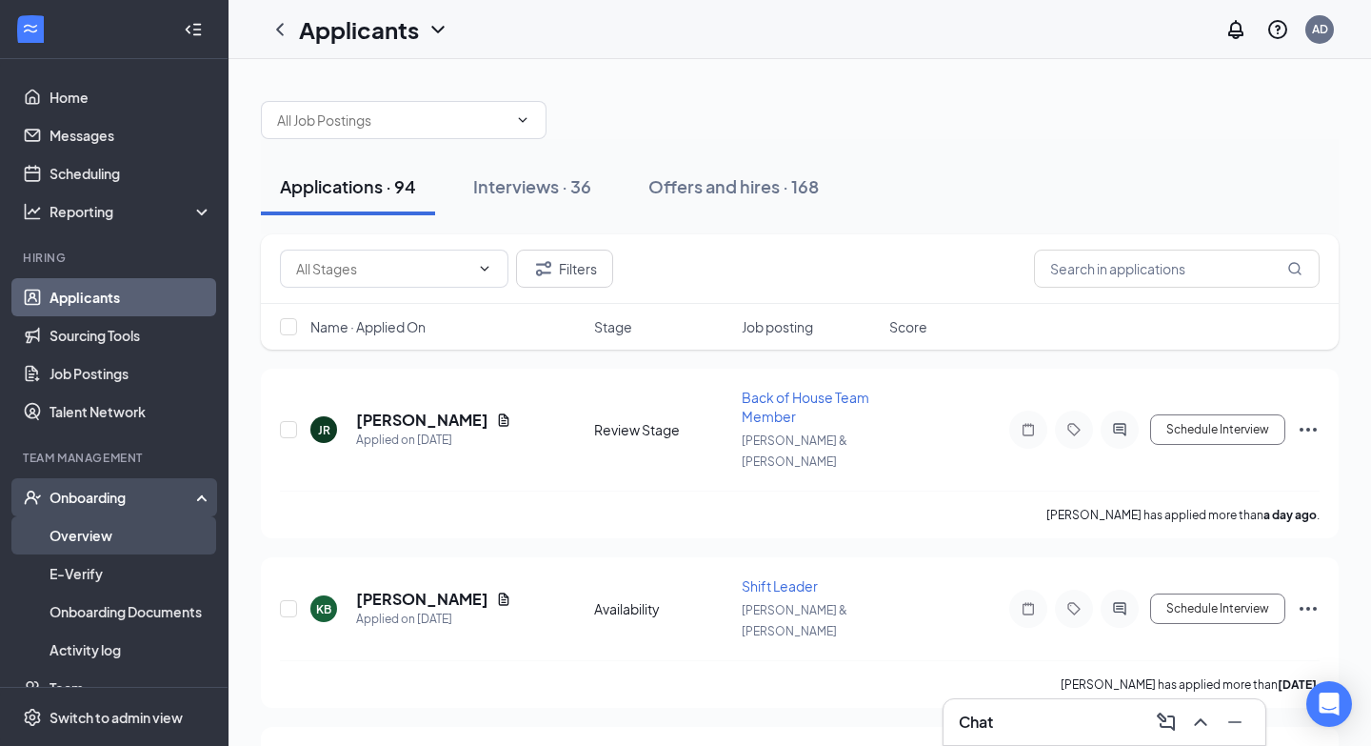
click at [167, 520] on link "Overview" at bounding box center [131, 535] width 163 height 38
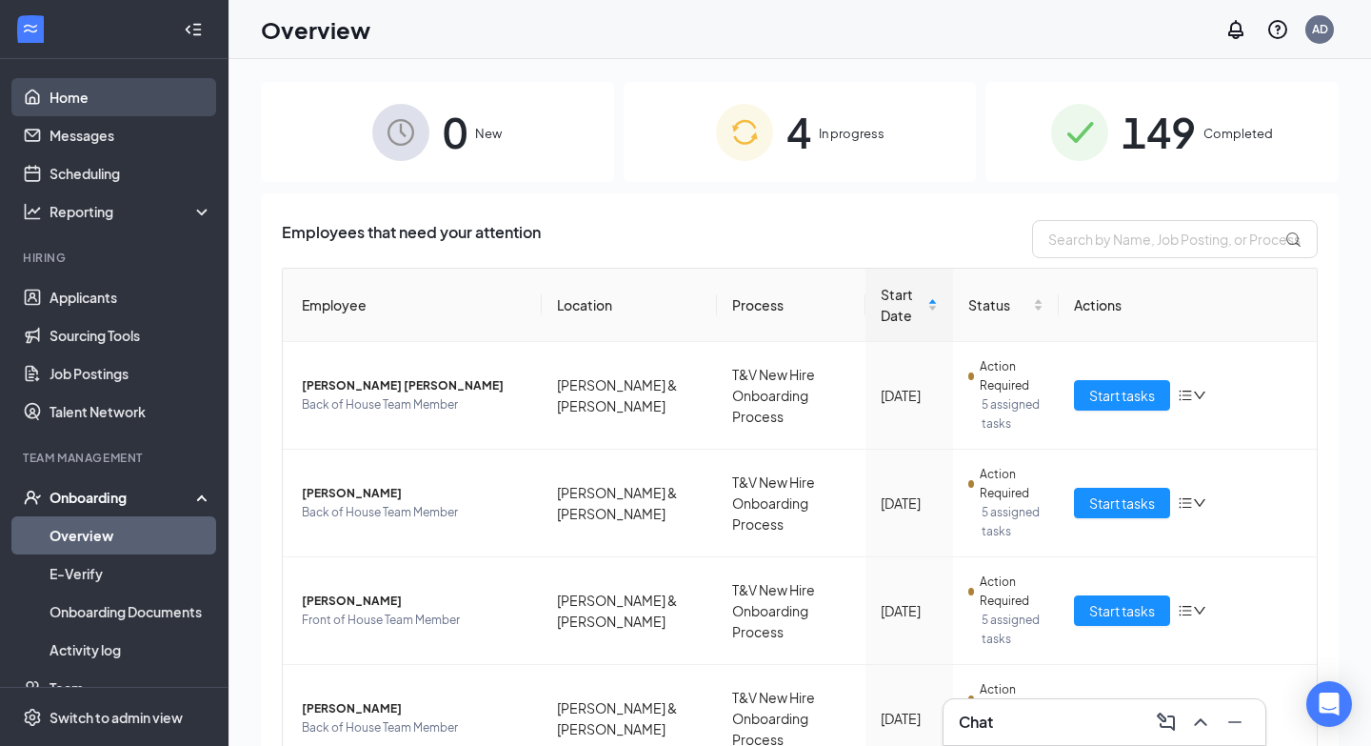
click at [159, 98] on link "Home" at bounding box center [131, 97] width 163 height 38
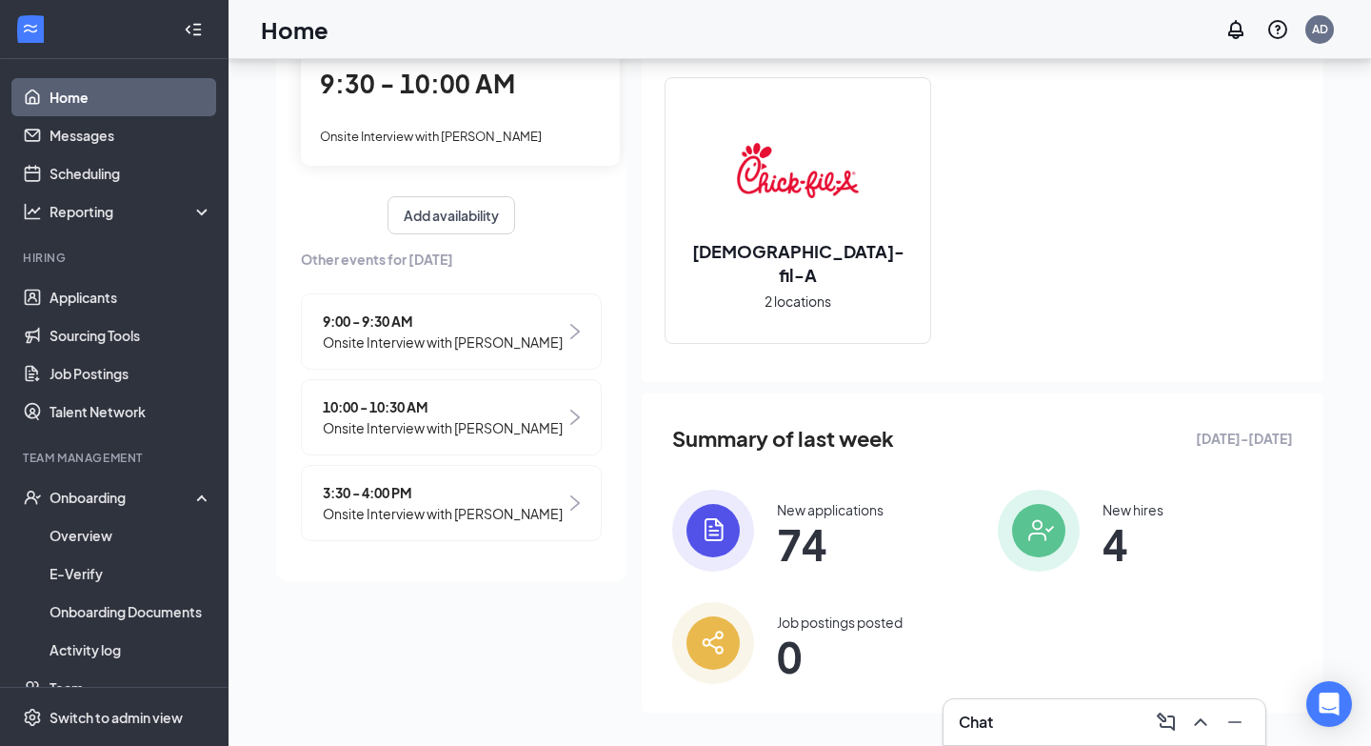
scroll to position [185, 0]
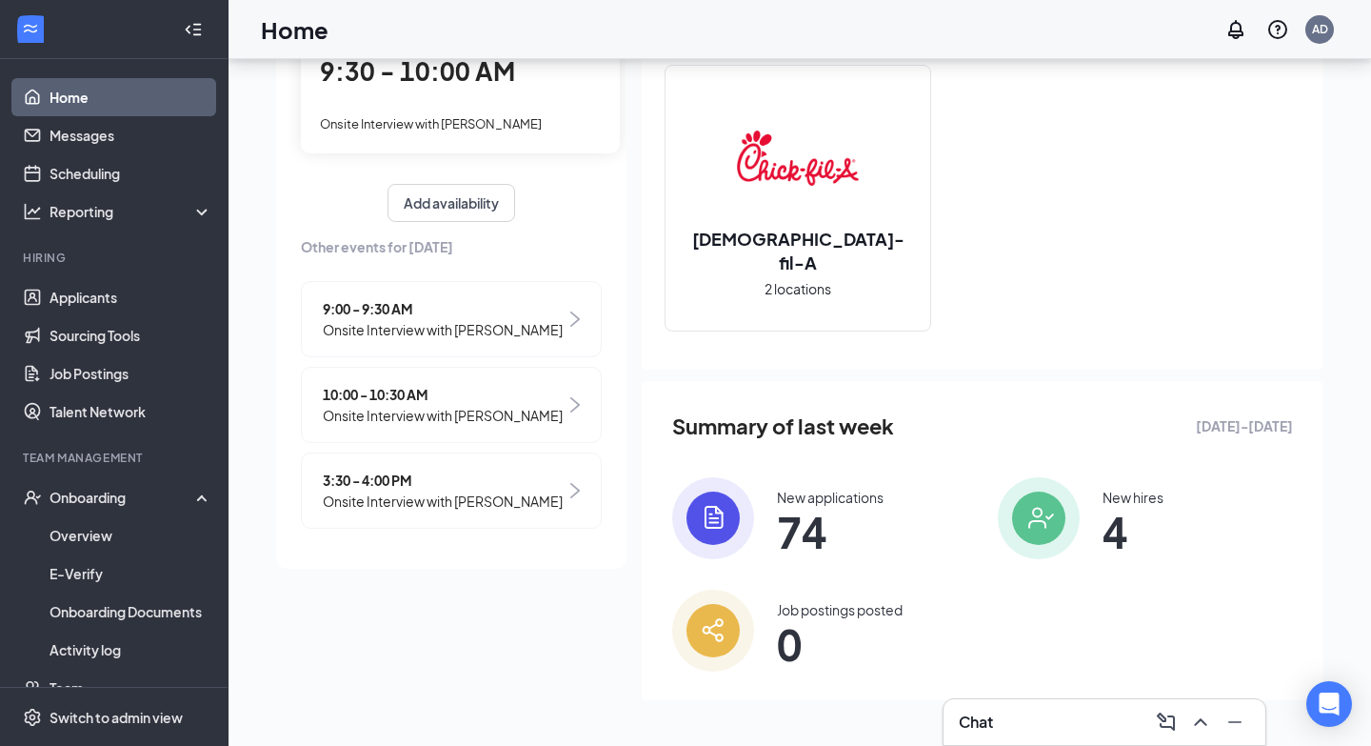
click at [536, 411] on span "Onsite Interview with [PERSON_NAME]" at bounding box center [443, 415] width 240 height 21
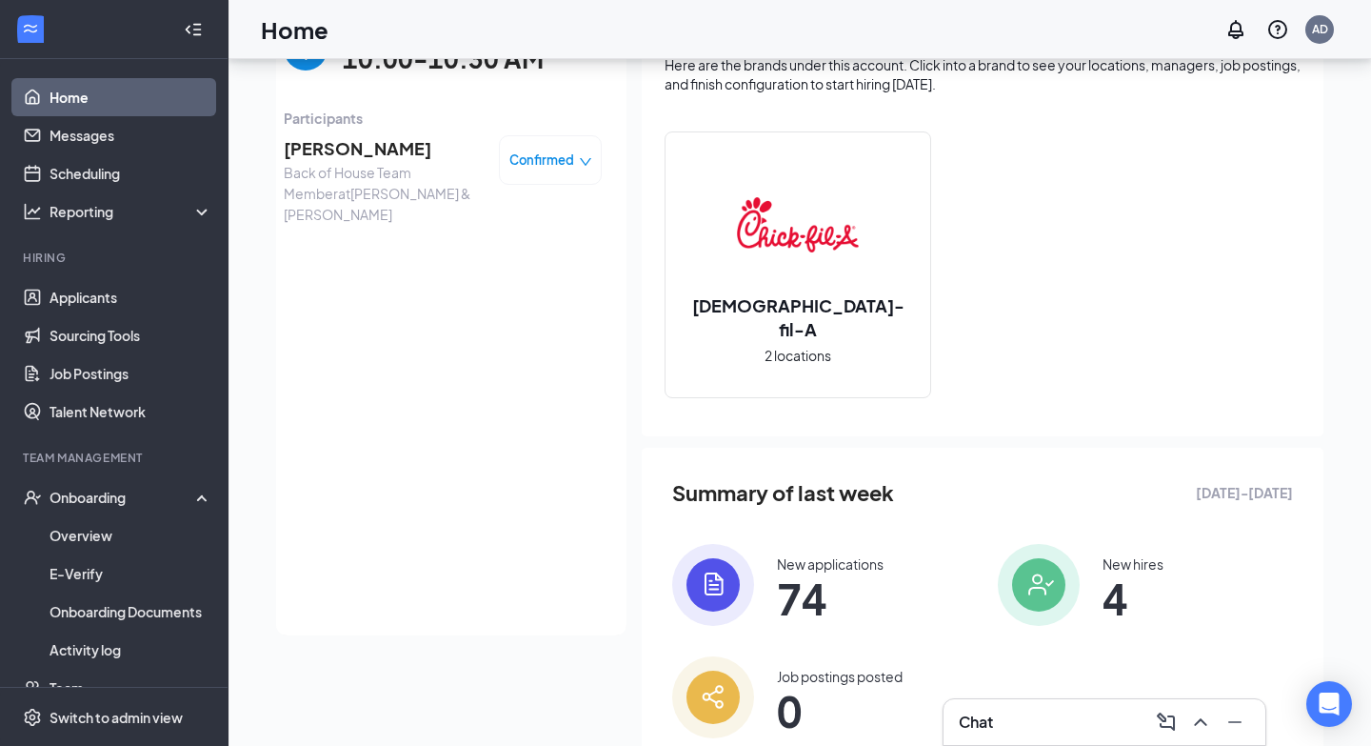
scroll to position [0, 0]
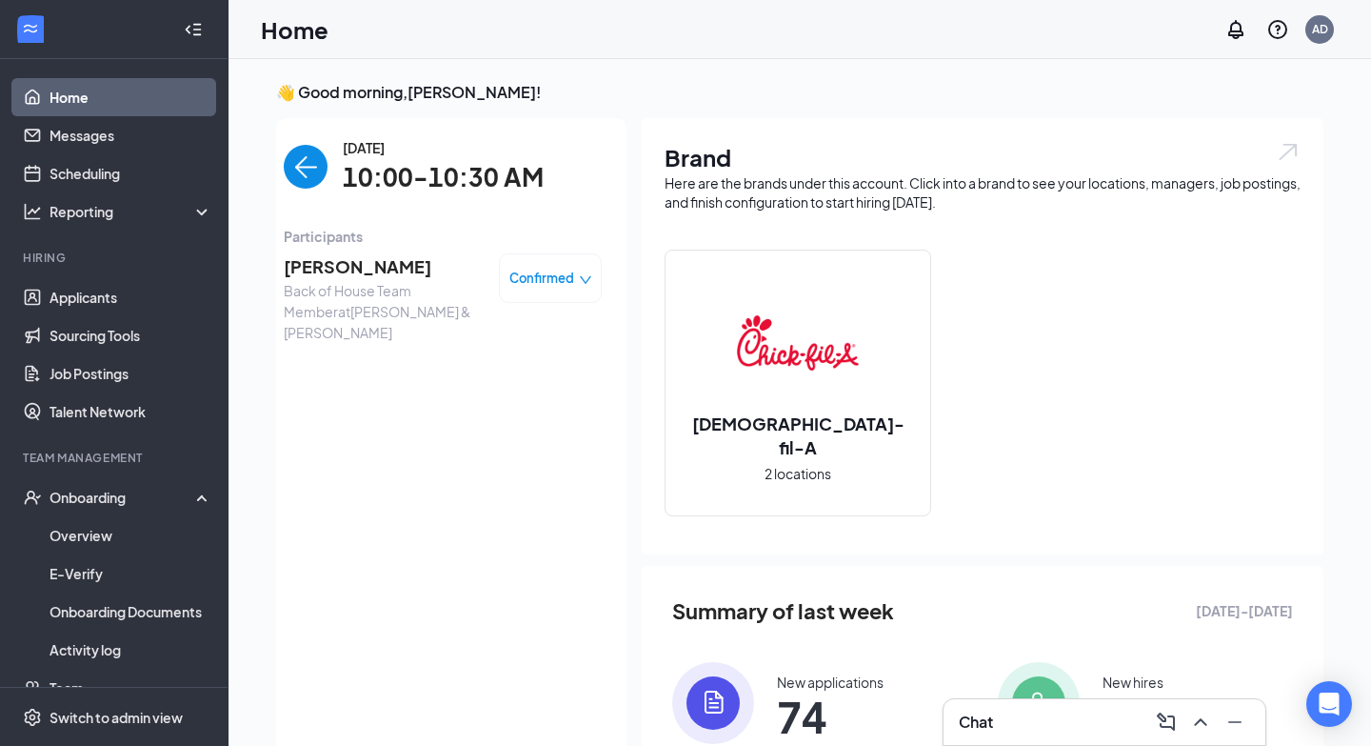
click at [291, 166] on img "back-button" at bounding box center [306, 167] width 44 height 44
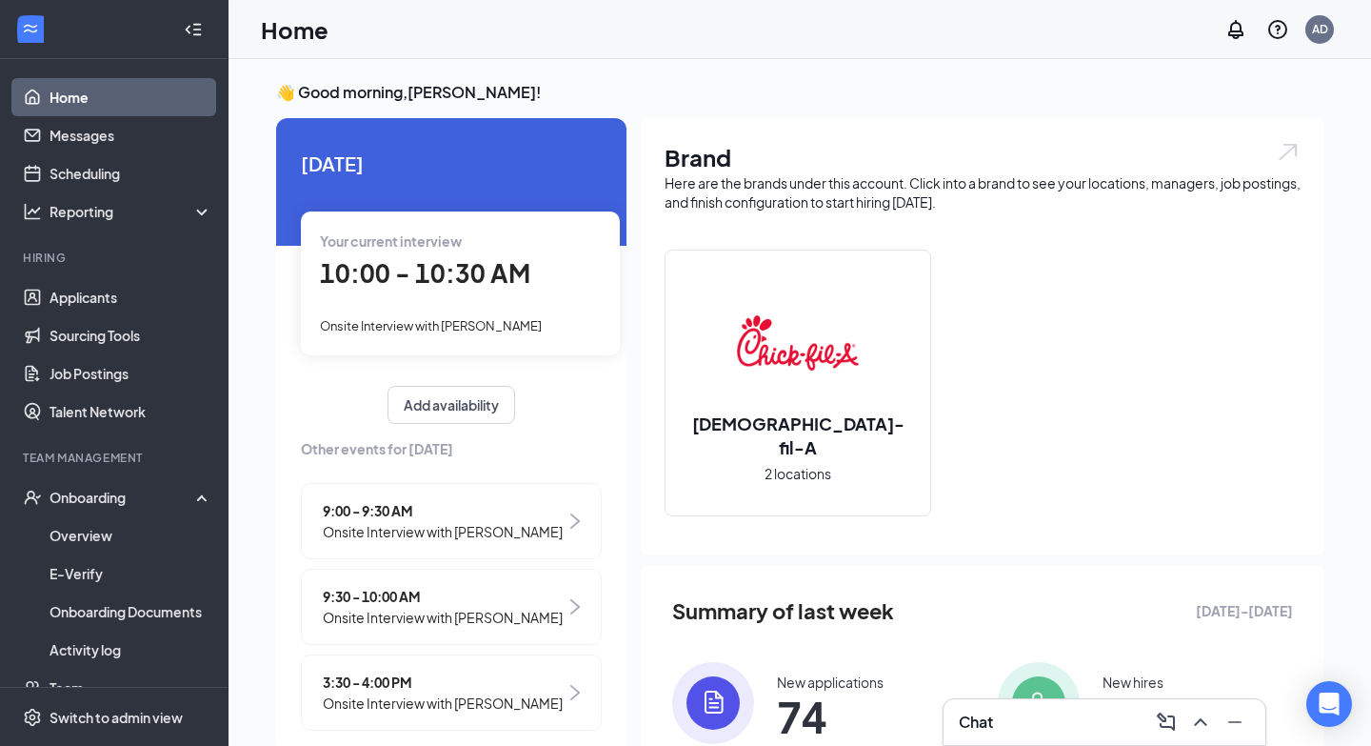
click at [1048, 726] on div "Chat" at bounding box center [1104, 722] width 291 height 30
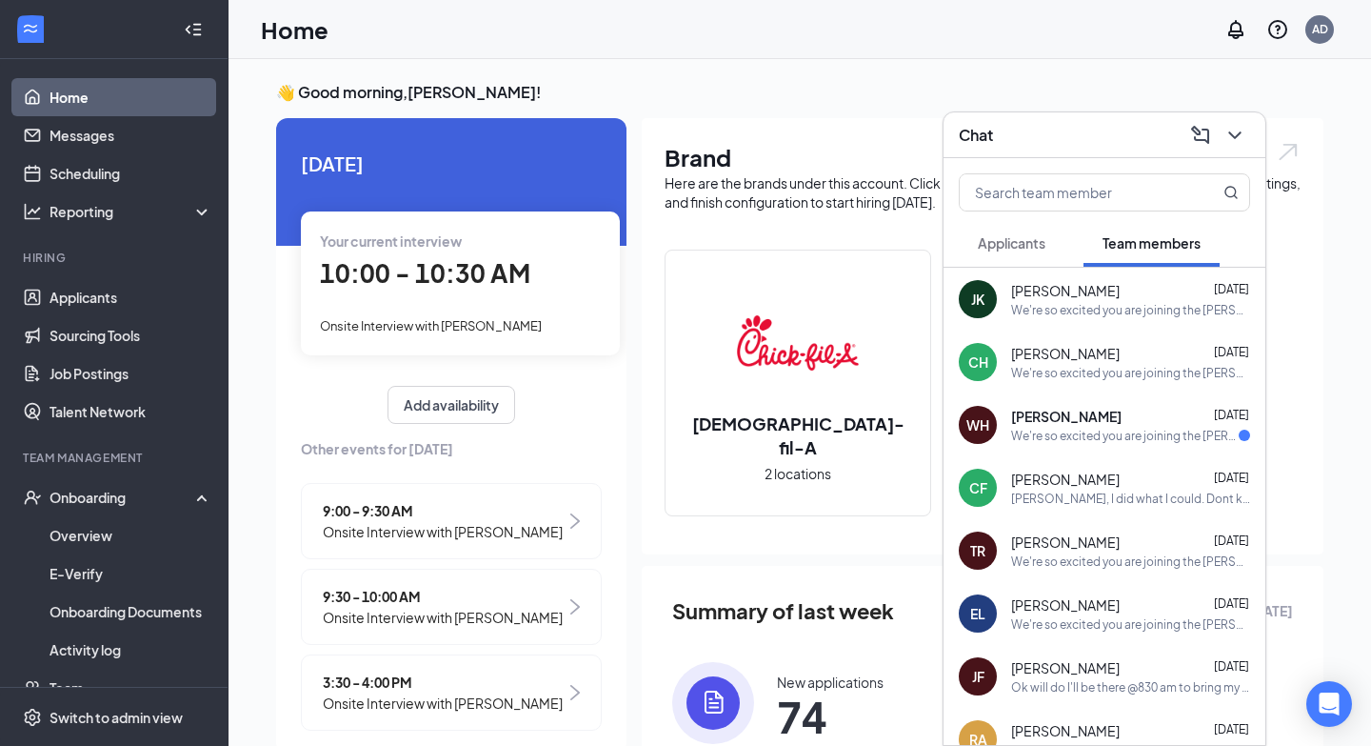
click at [1045, 247] on span "Applicants" at bounding box center [1012, 242] width 68 height 17
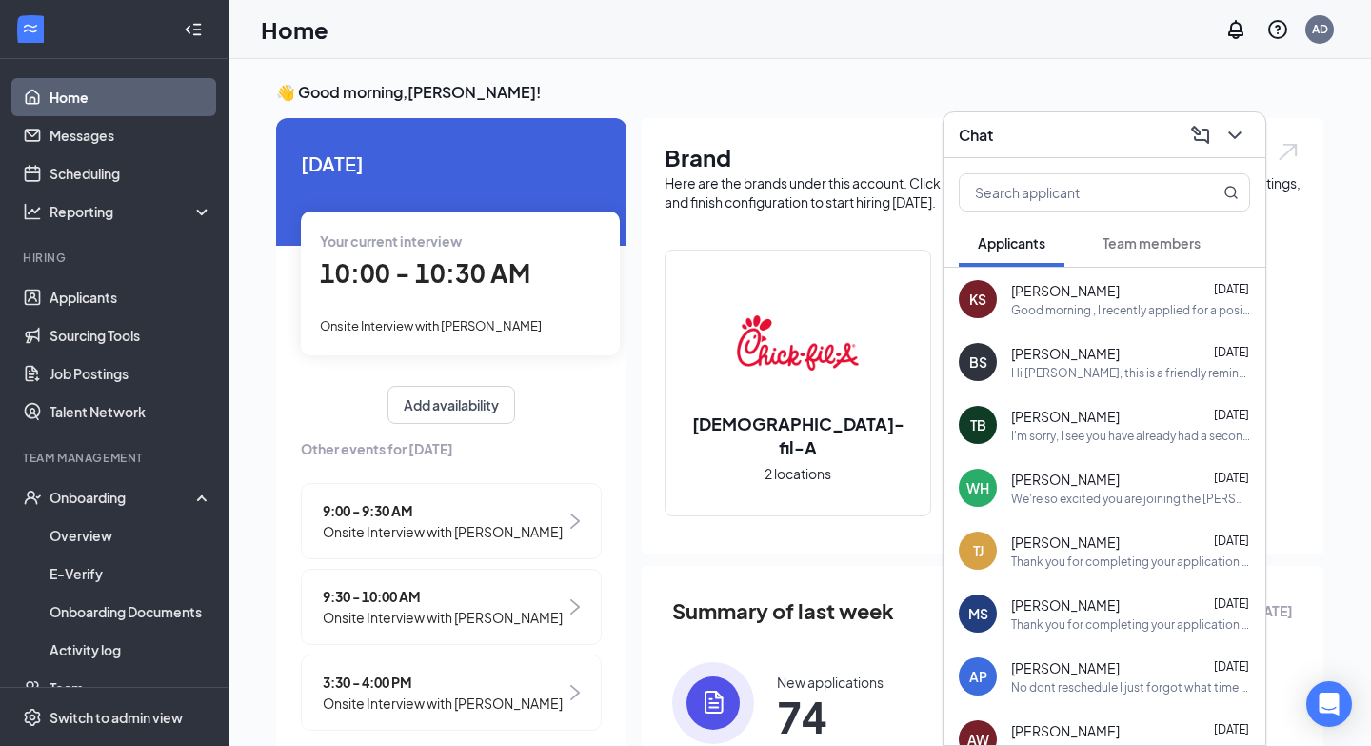
click at [396, 260] on span "10:00 - 10:30 AM" at bounding box center [425, 272] width 210 height 31
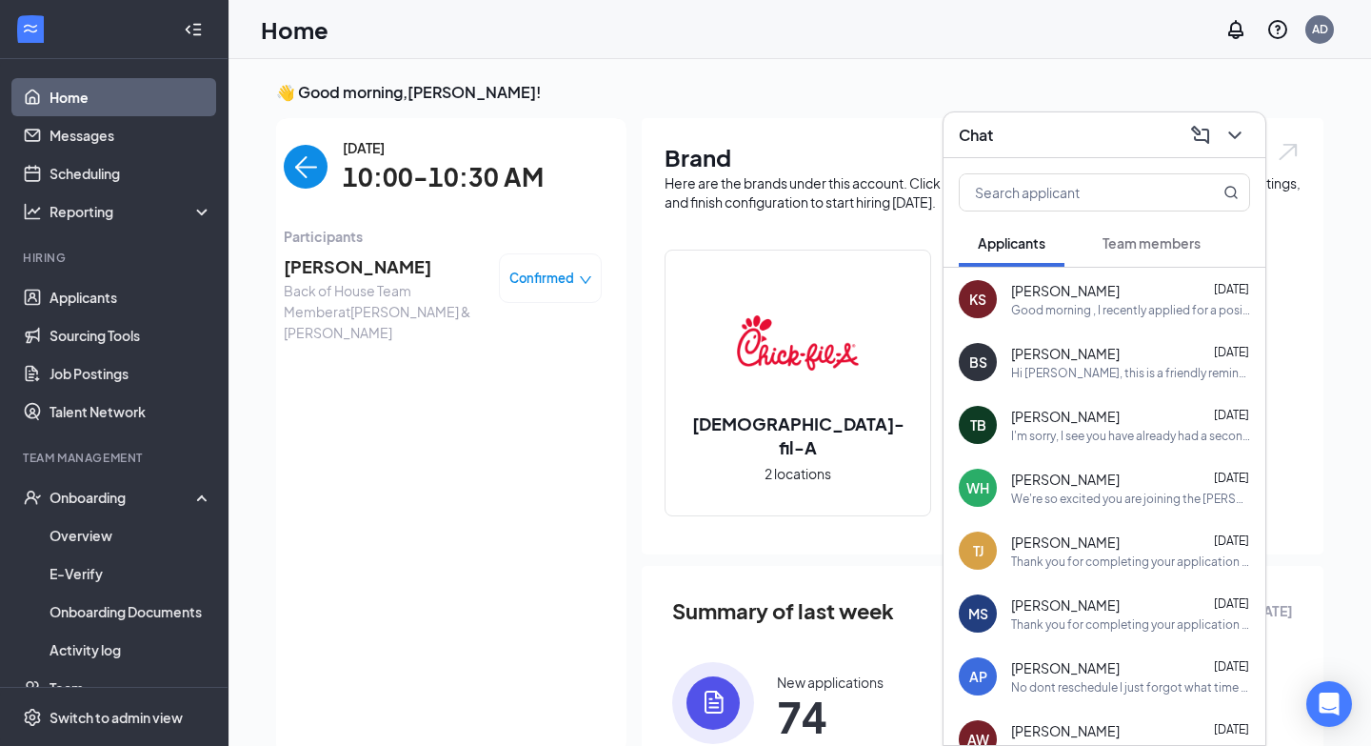
scroll to position [8, 0]
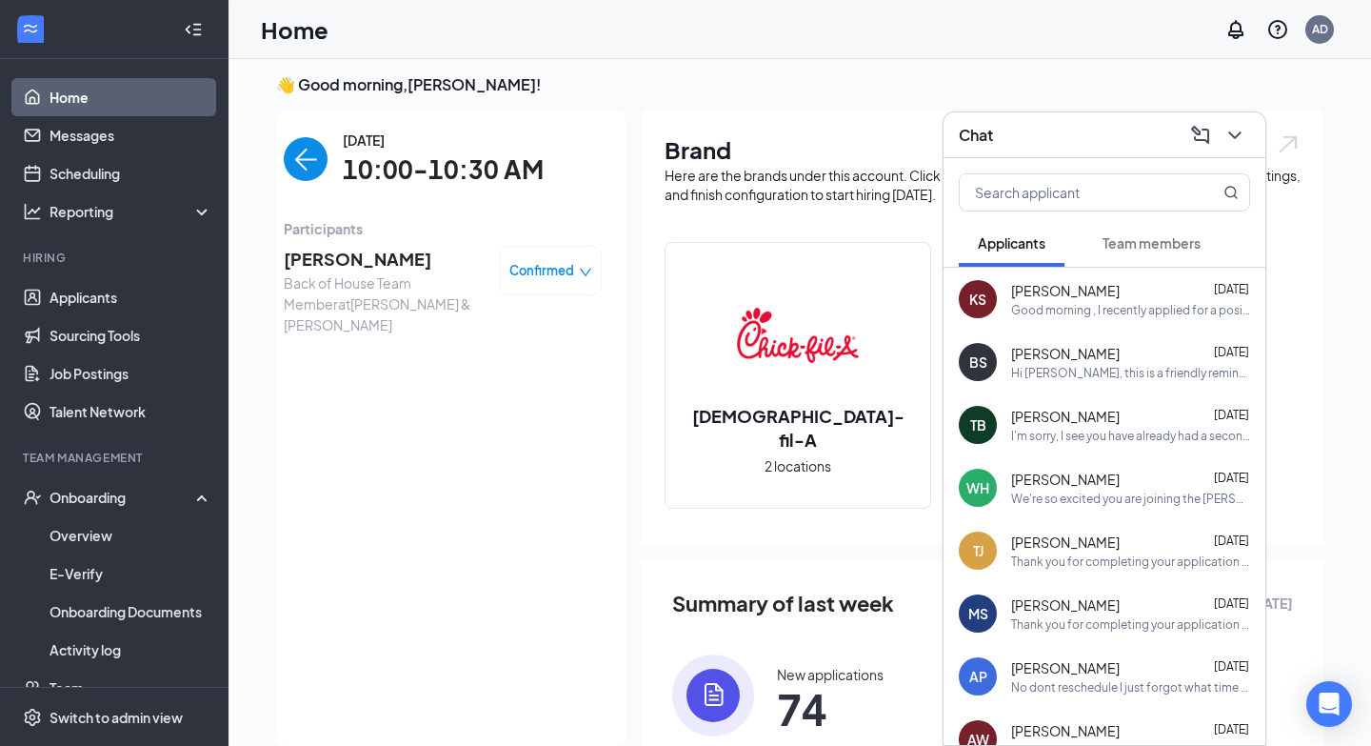
click at [397, 260] on span "[PERSON_NAME]" at bounding box center [384, 259] width 200 height 27
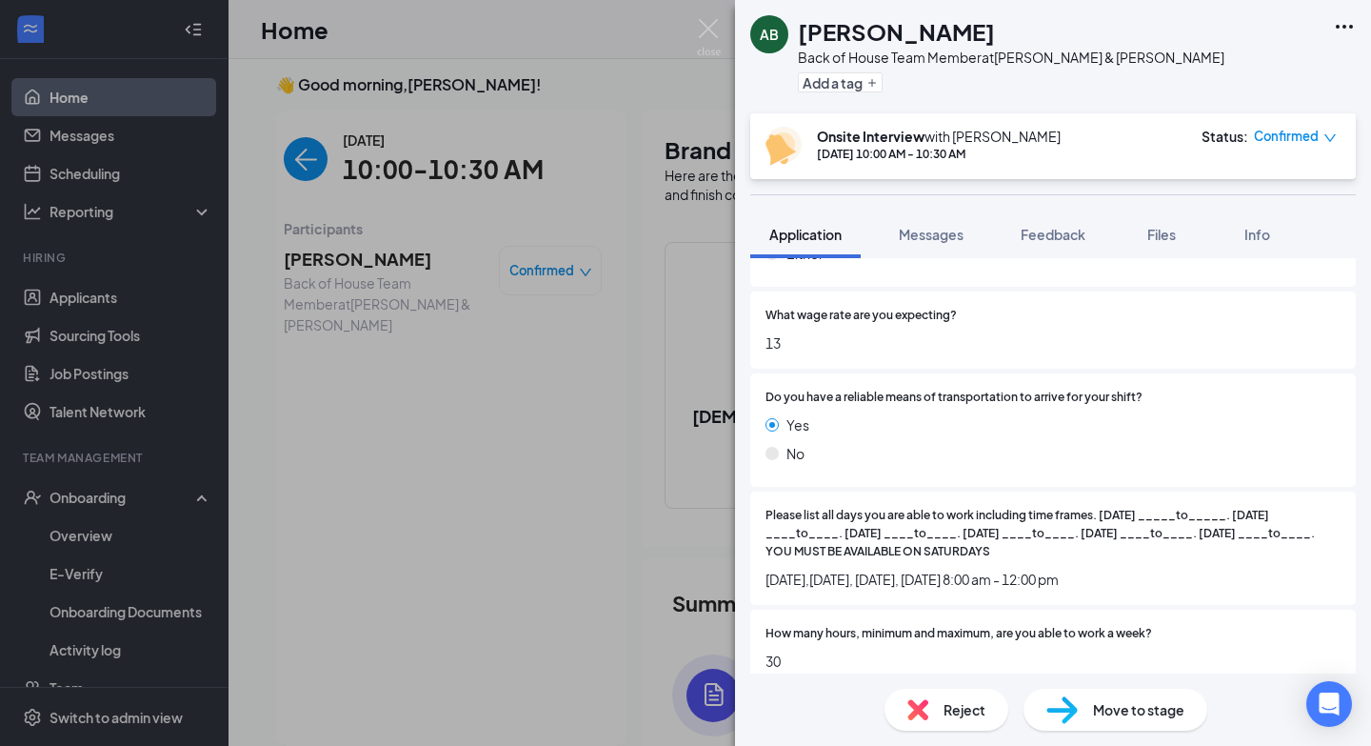
scroll to position [2503, 0]
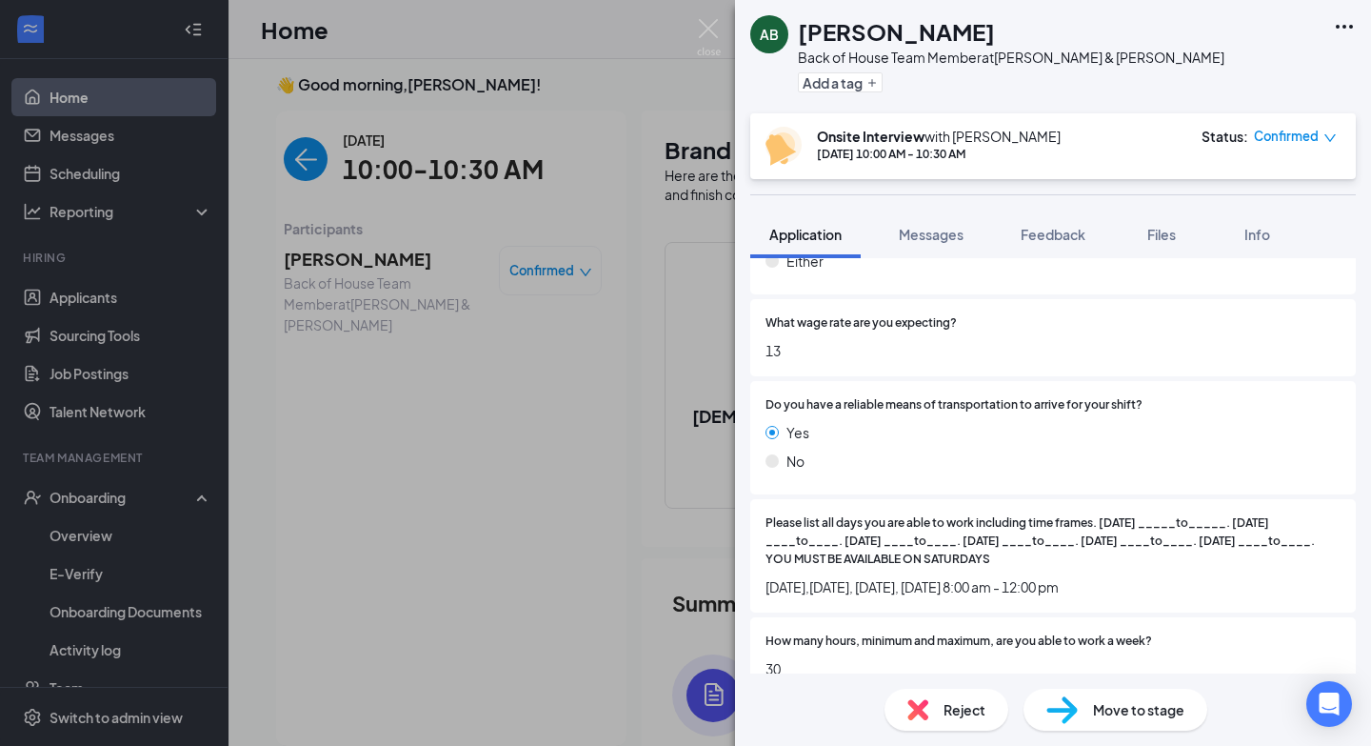
click at [400, 488] on div "AB [PERSON_NAME] Back of House Team Member at [PERSON_NAME] & [PERSON_NAME] Add…" at bounding box center [685, 373] width 1371 height 746
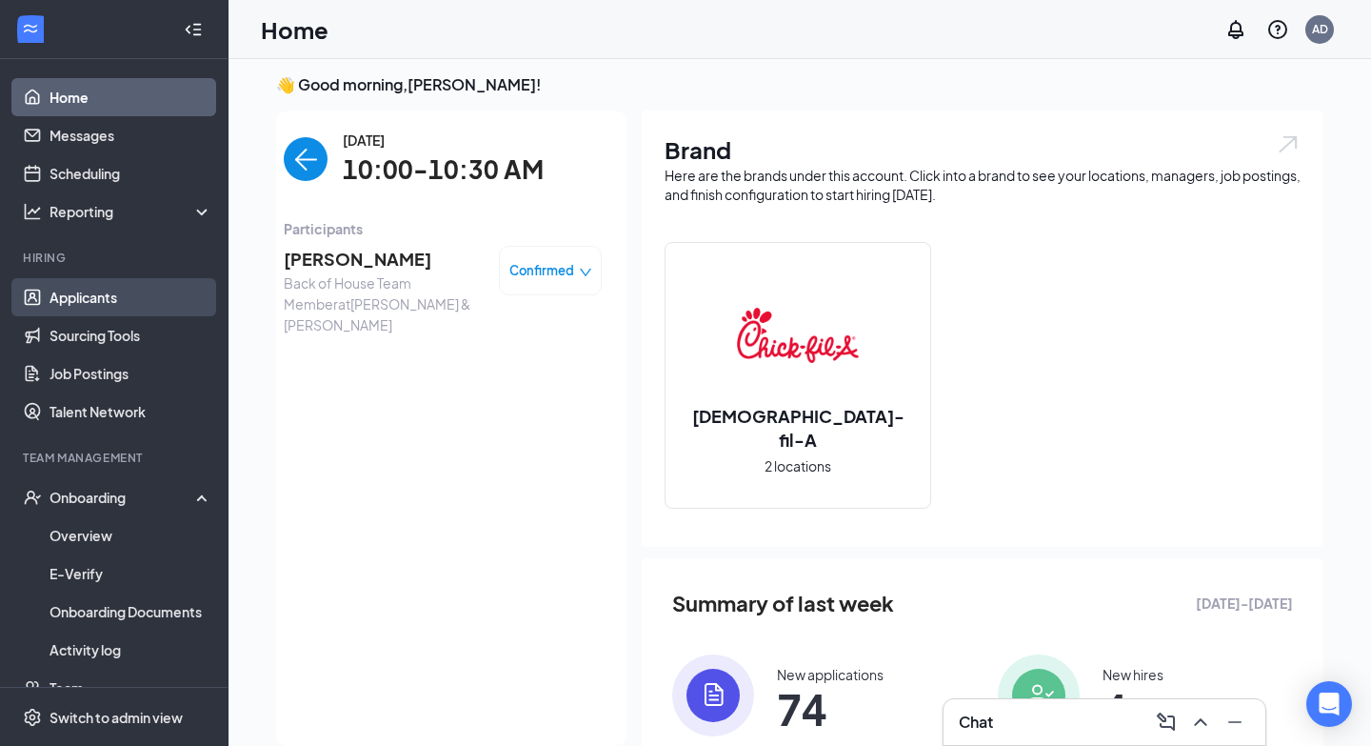
click at [170, 292] on link "Applicants" at bounding box center [131, 297] width 163 height 38
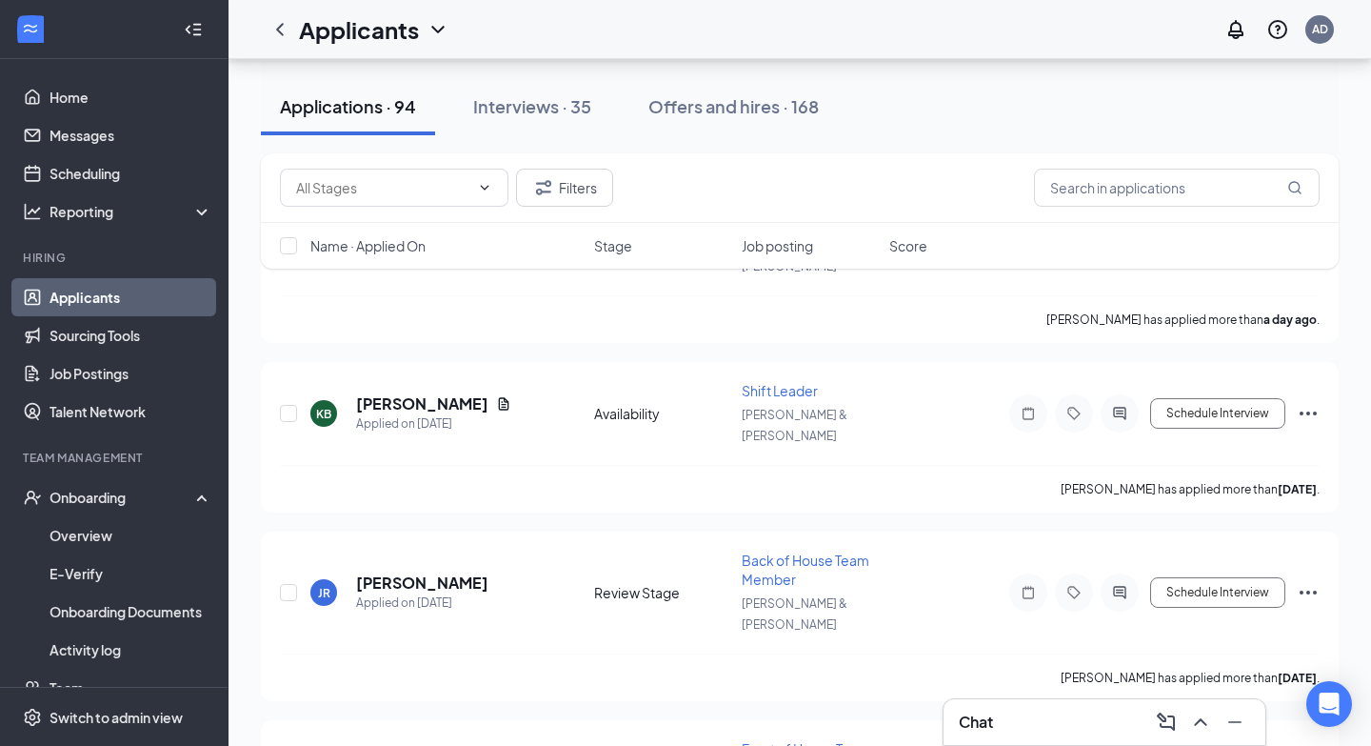
scroll to position [196, 0]
